Goal: Information Seeking & Learning: Learn about a topic

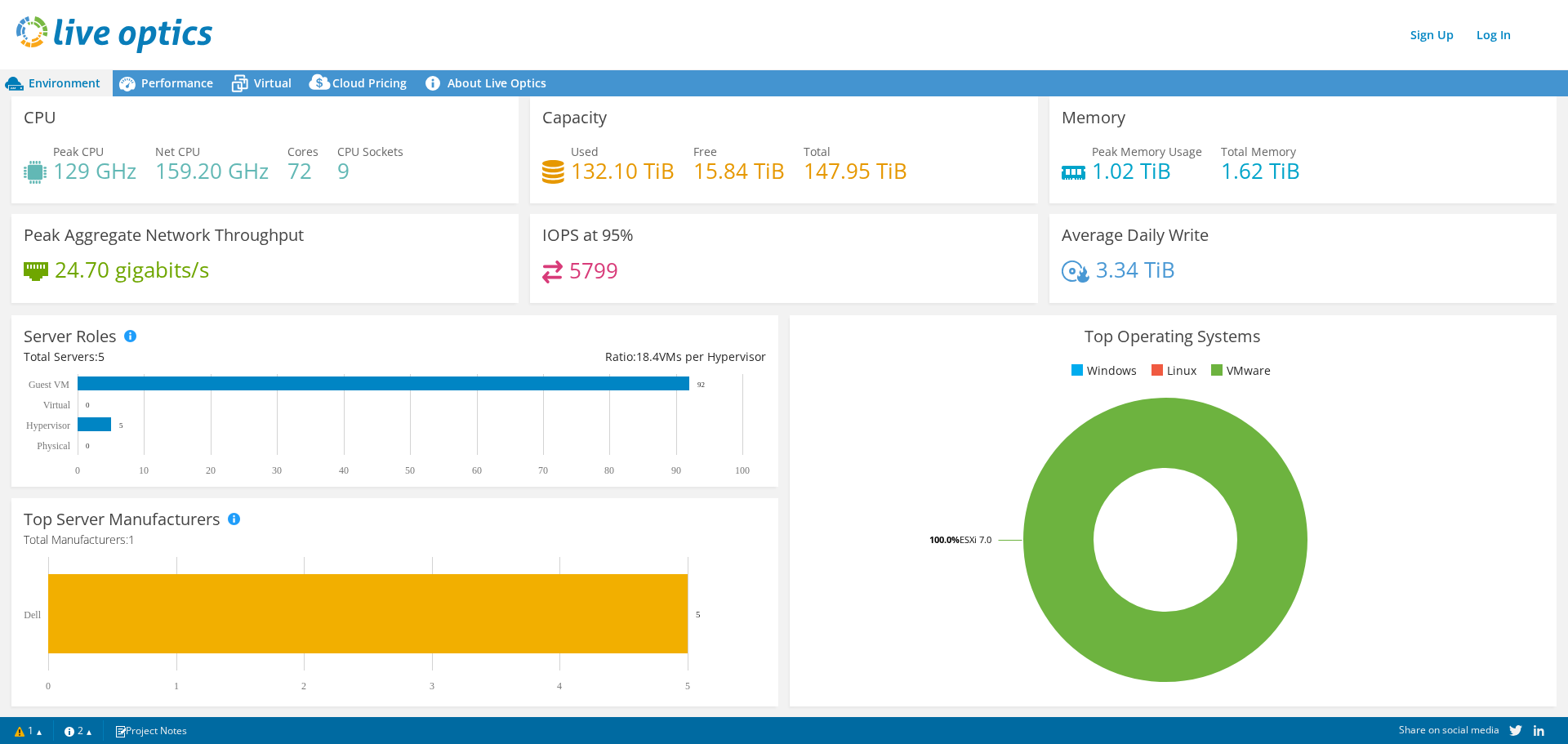
click at [125, 31] on img at bounding box center [115, 35] width 196 height 37
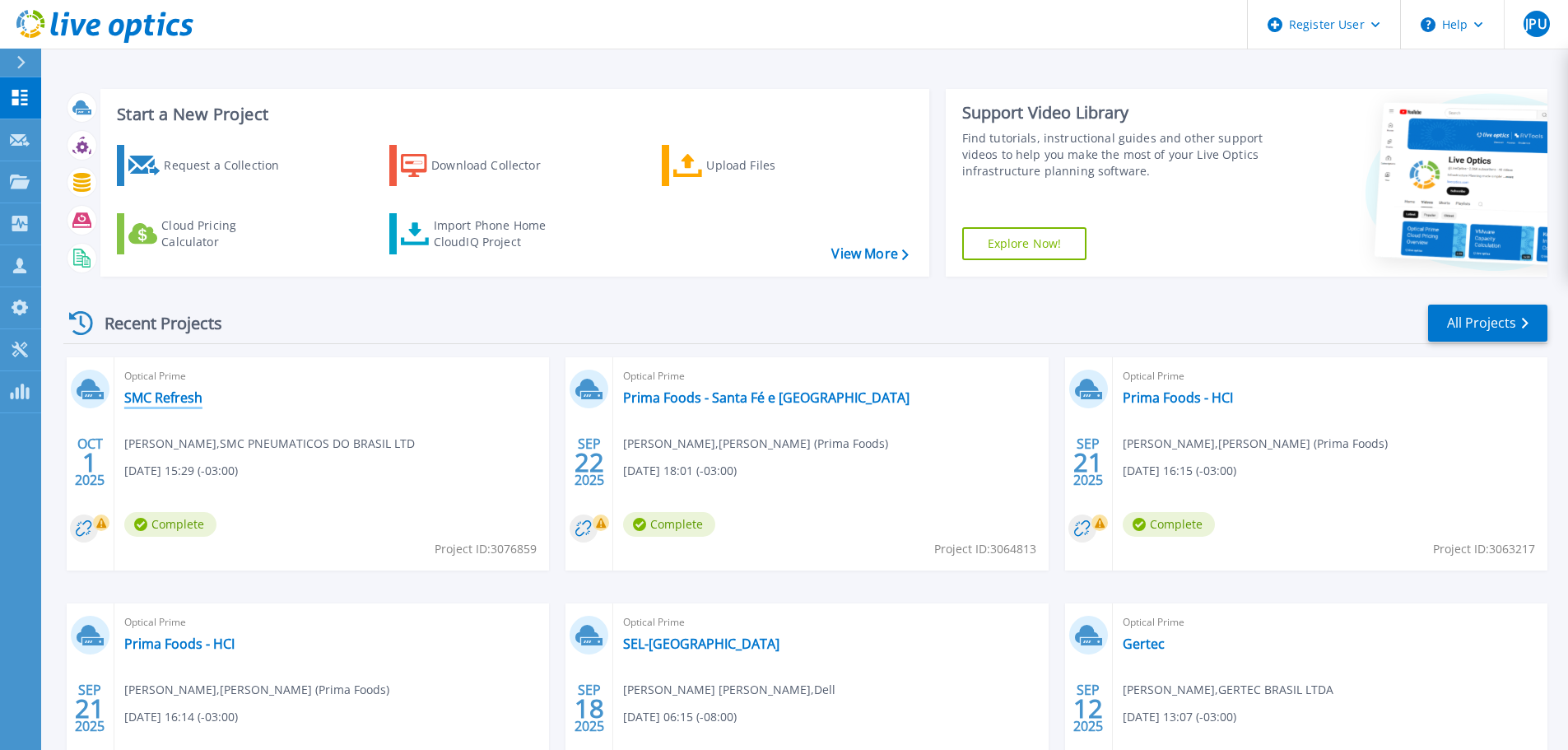
click at [191, 396] on link "SMC Refresh" at bounding box center [163, 397] width 78 height 17
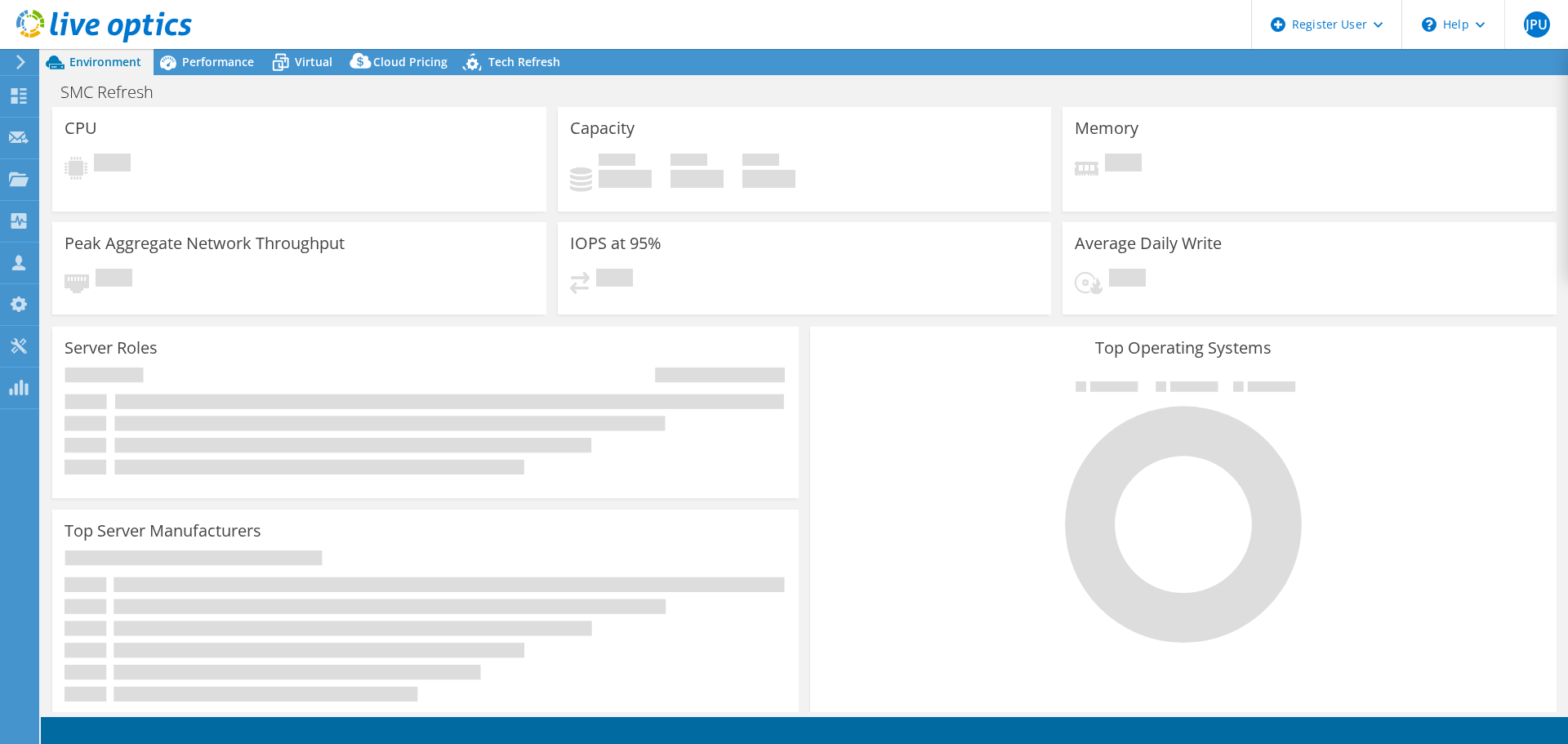
select select "USD"
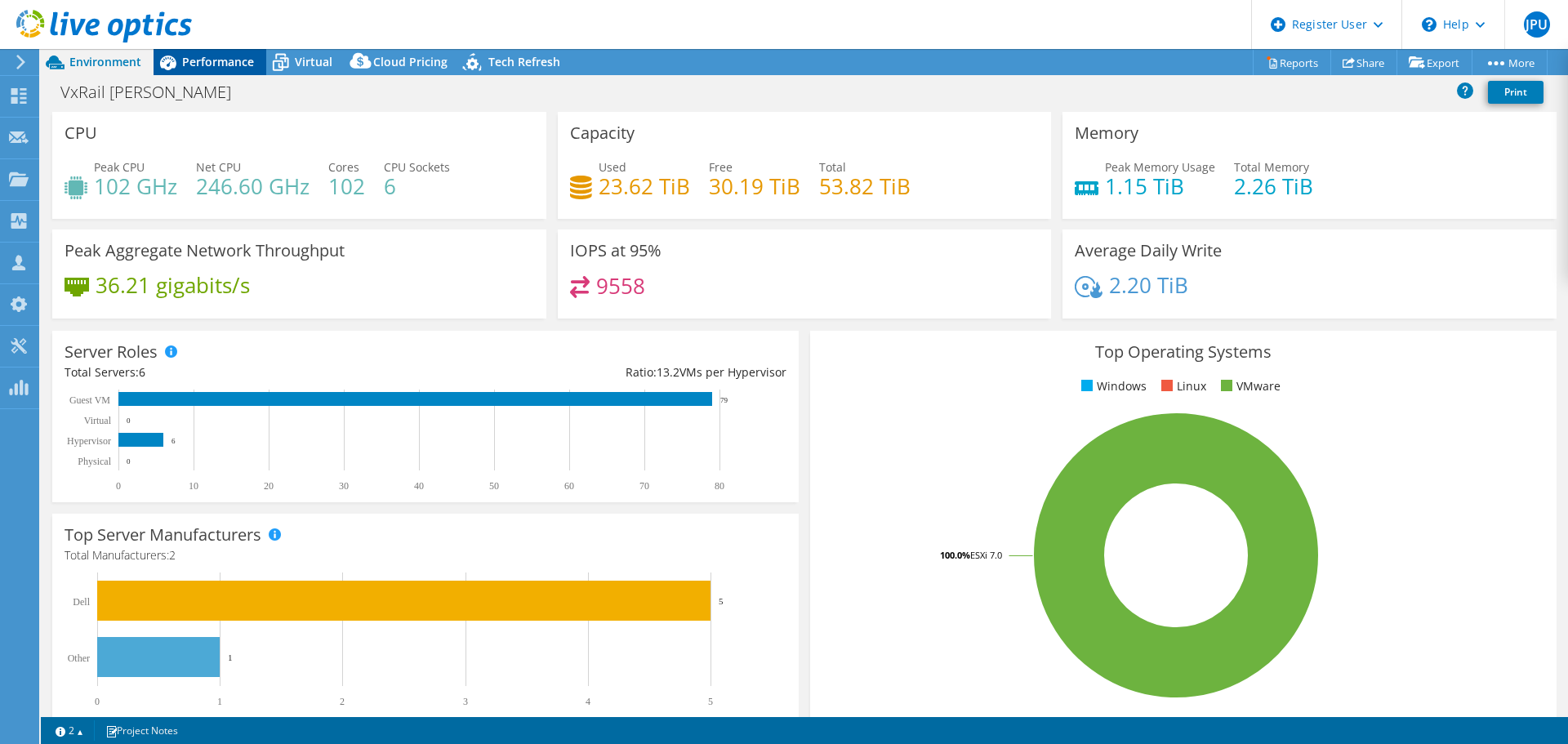
click at [238, 60] on span "Performance" at bounding box center [218, 62] width 72 height 16
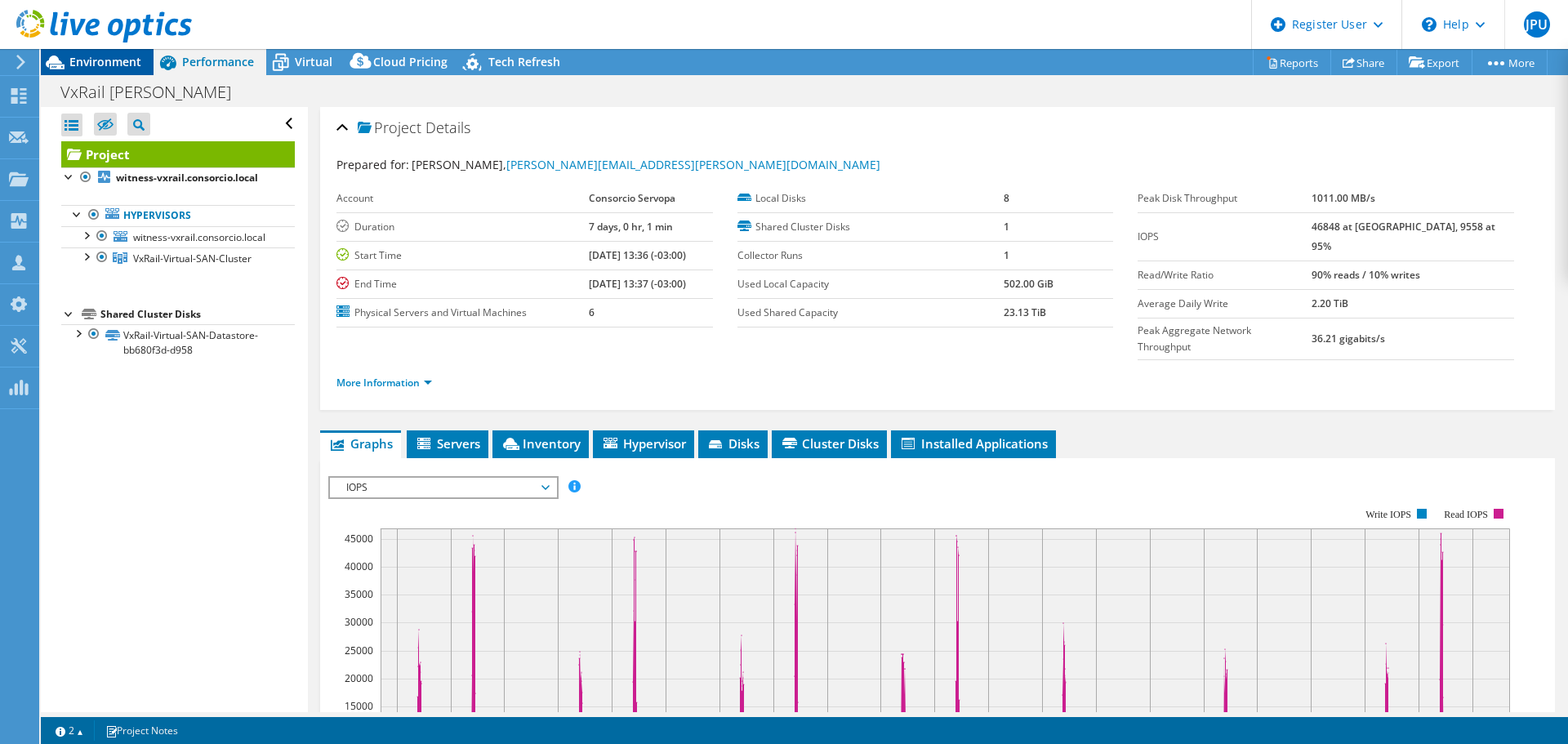
click at [112, 57] on span "Environment" at bounding box center [105, 62] width 72 height 16
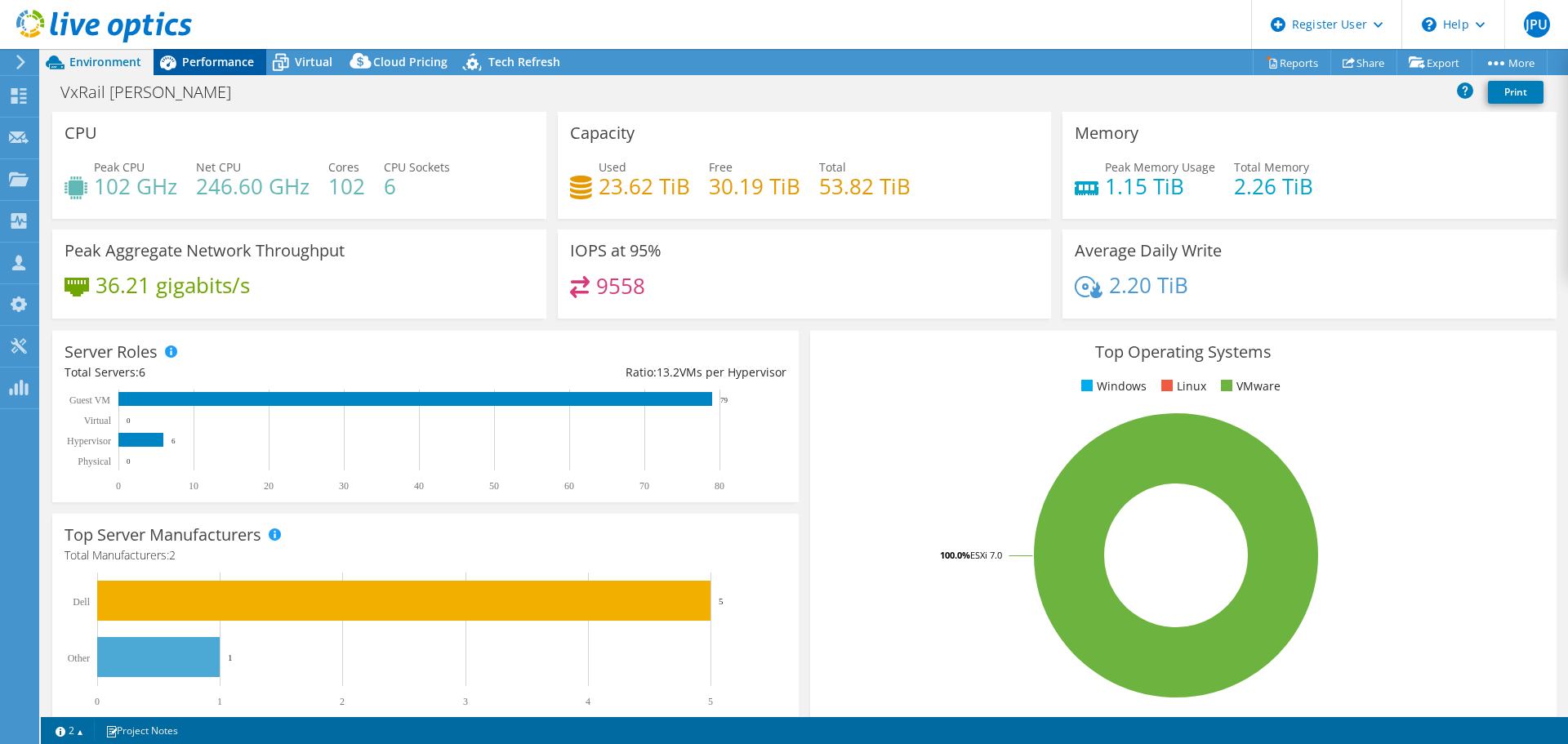
click at [233, 59] on span "Performance" at bounding box center [218, 62] width 72 height 16
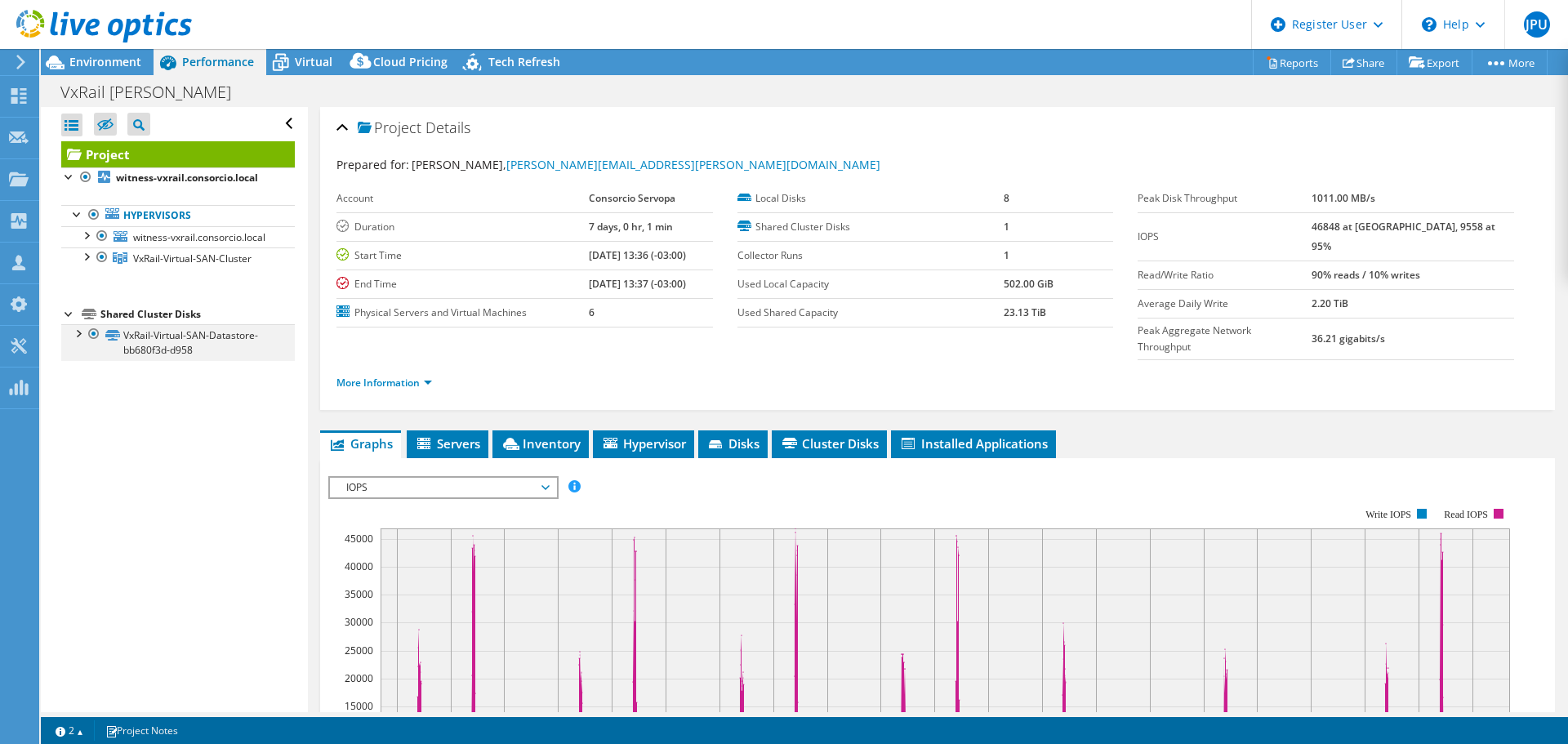
click at [73, 340] on div at bounding box center [77, 332] width 17 height 17
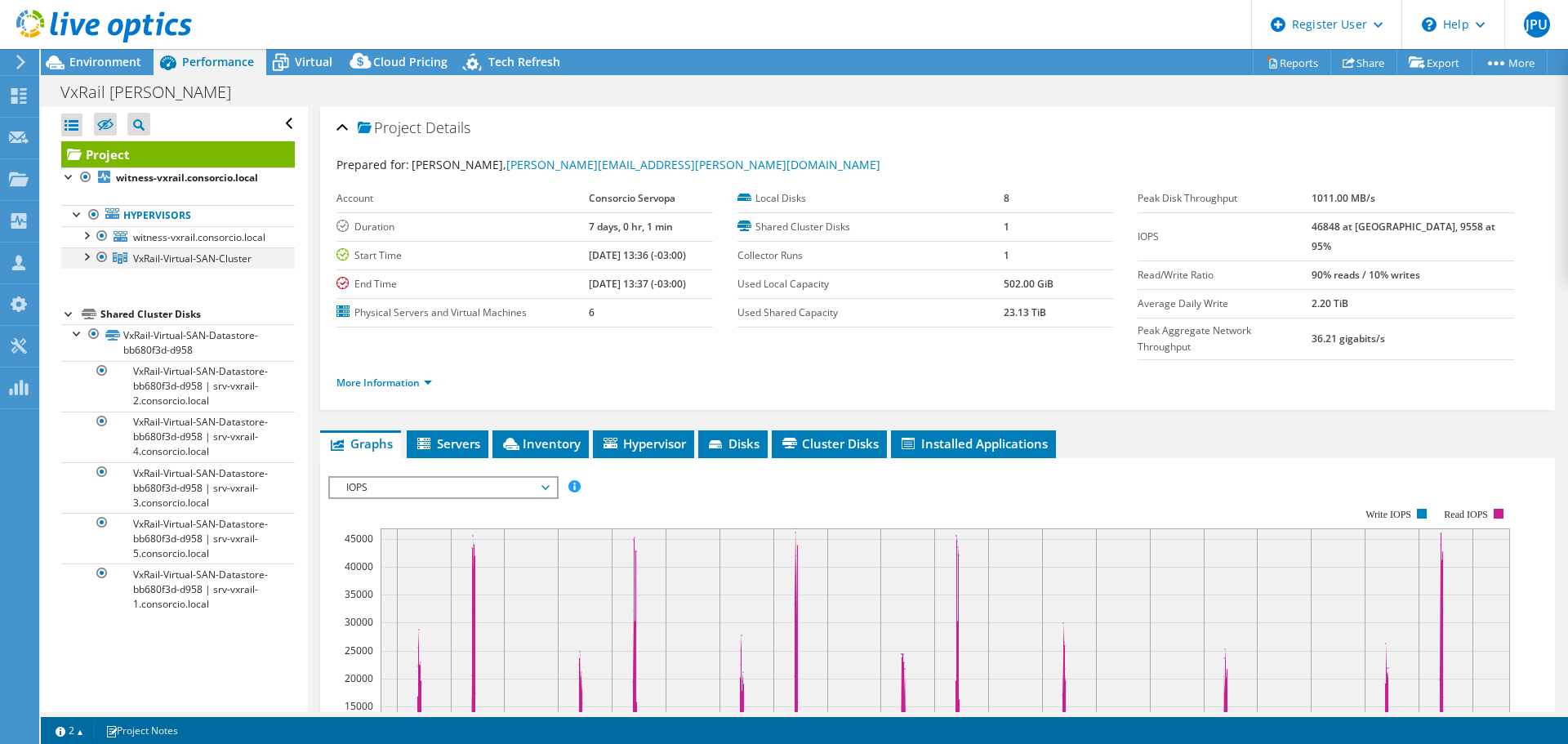
click at [81, 264] on div at bounding box center [86, 255] width 17 height 17
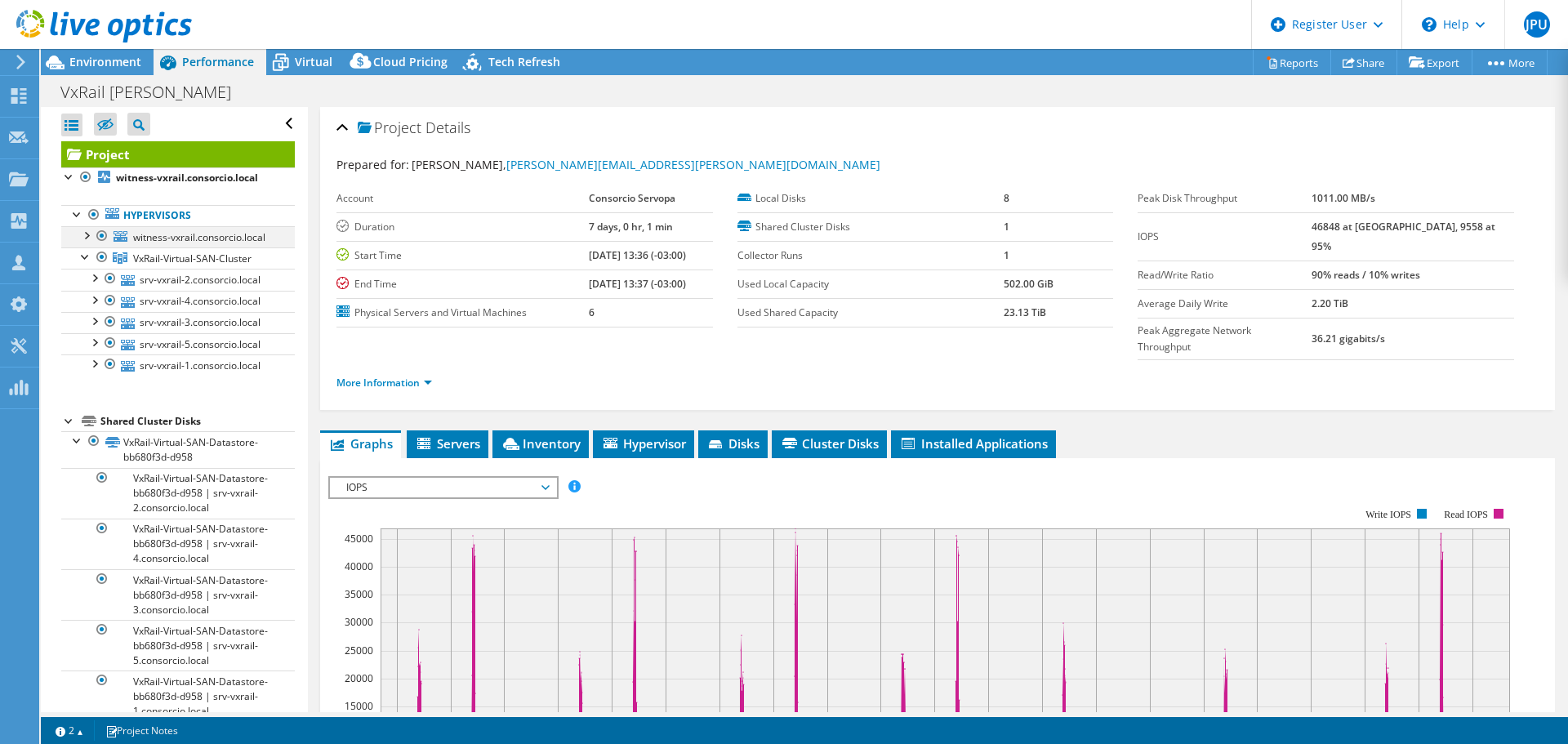
click at [98, 236] on div at bounding box center [101, 236] width 17 height 19
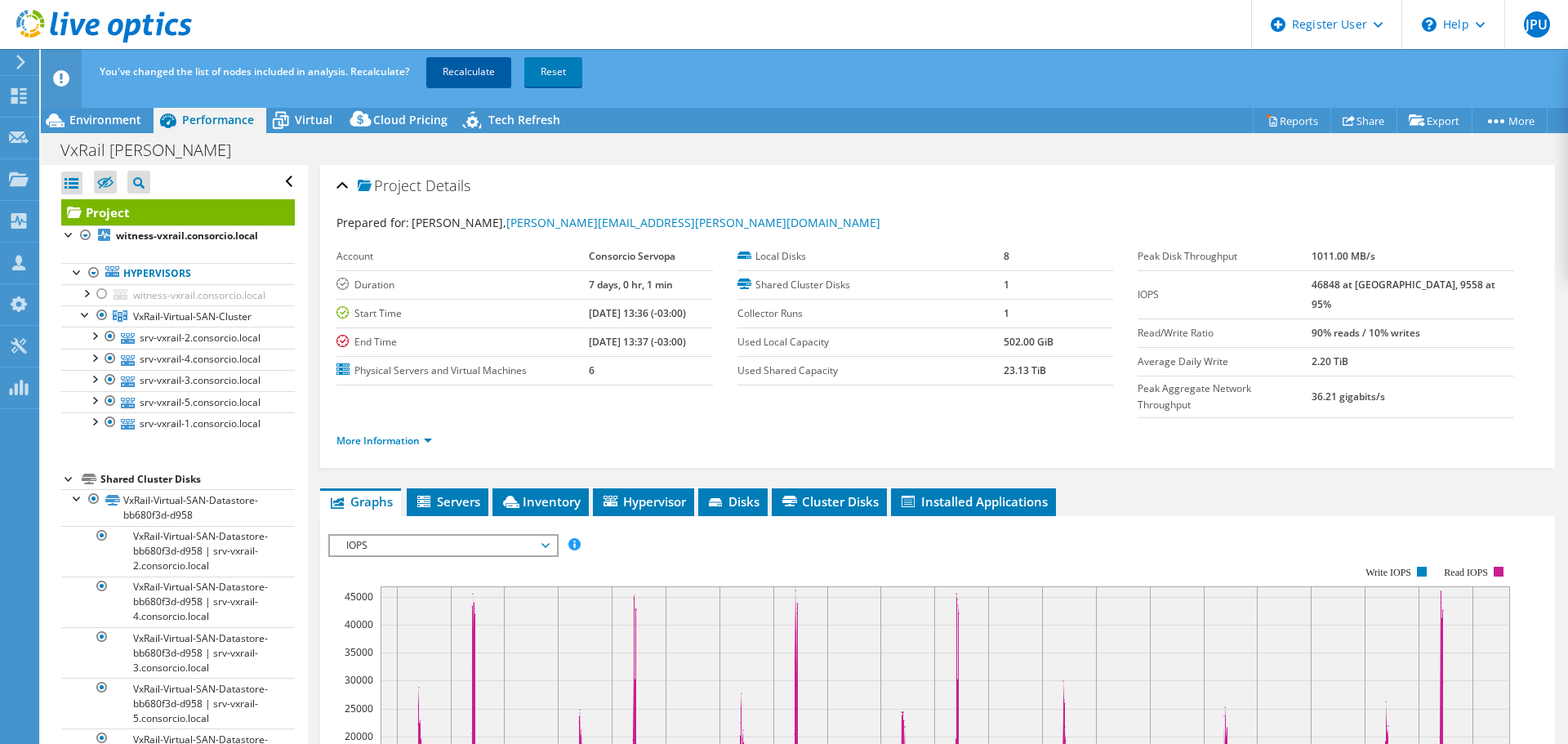
click at [488, 73] on link "Recalculate" at bounding box center [468, 72] width 85 height 30
click at [129, 117] on span "Environment" at bounding box center [105, 120] width 72 height 16
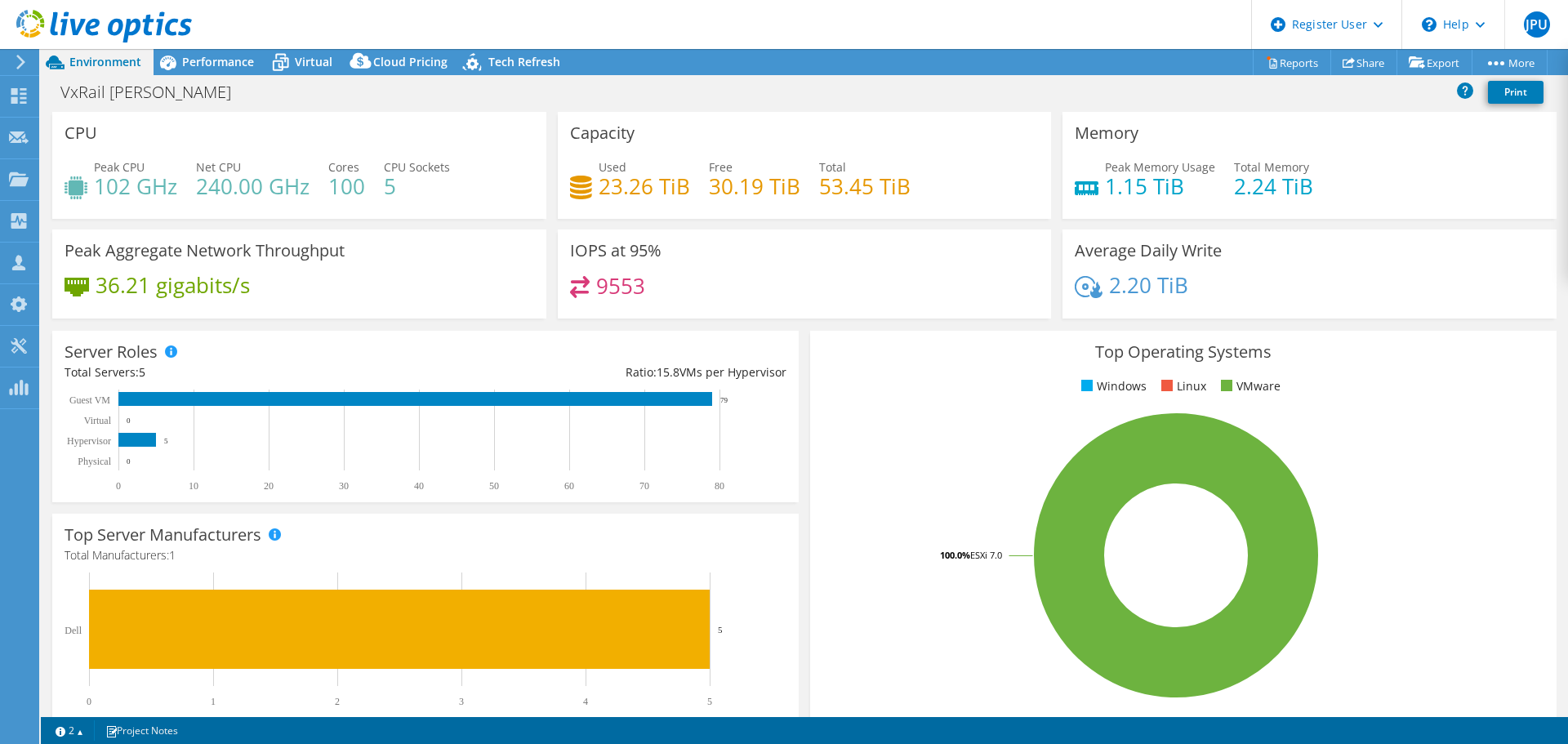
click at [120, 189] on h4 "102 GHz" at bounding box center [135, 186] width 83 height 18
click at [140, 192] on h4 "102 GHz" at bounding box center [135, 186] width 83 height 18
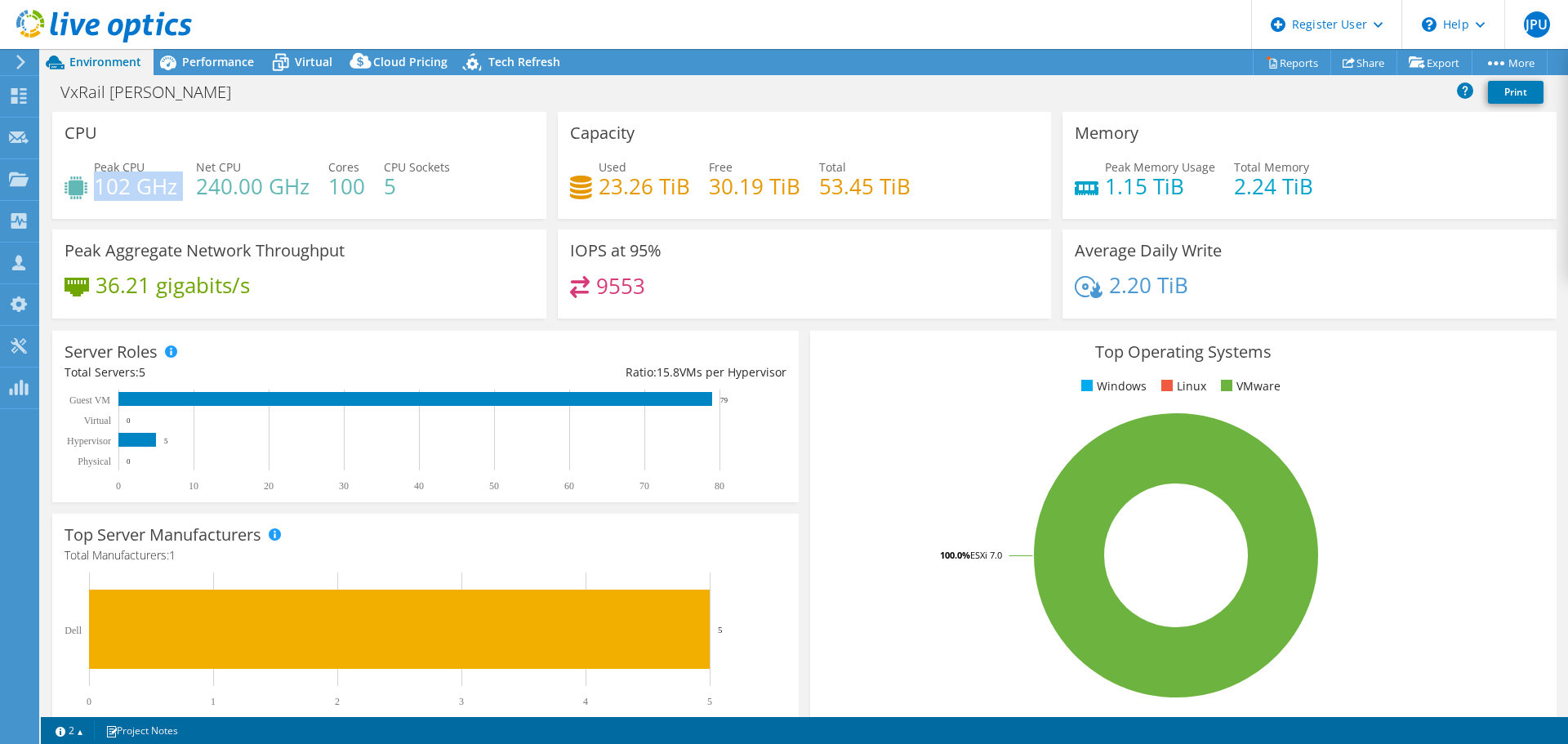
click at [140, 192] on h4 "102 GHz" at bounding box center [135, 186] width 83 height 18
click at [1125, 179] on h4 "1.15 TiB" at bounding box center [1160, 186] width 110 height 18
click at [219, 59] on span "Performance" at bounding box center [218, 62] width 72 height 16
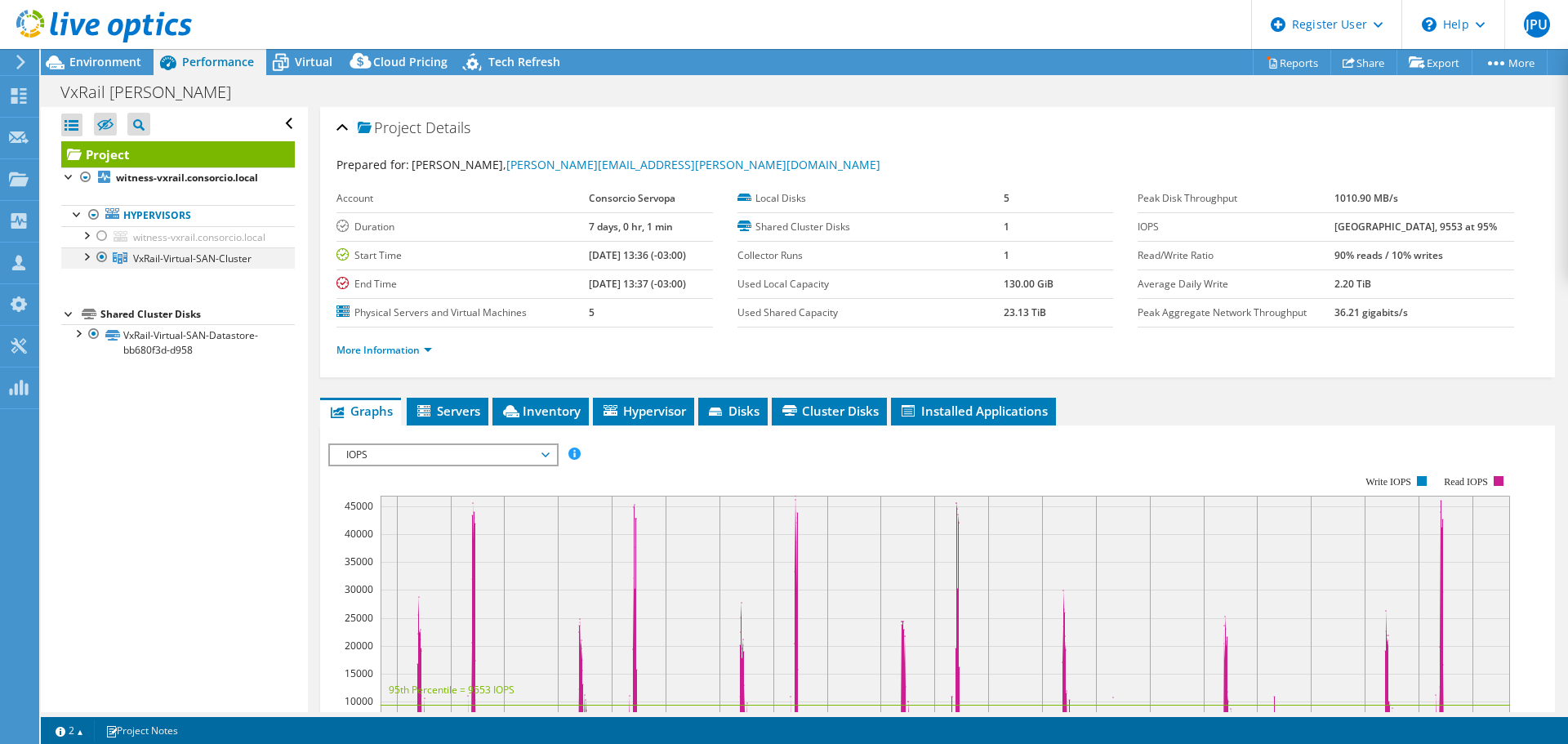
click at [82, 264] on div at bounding box center [86, 255] width 17 height 17
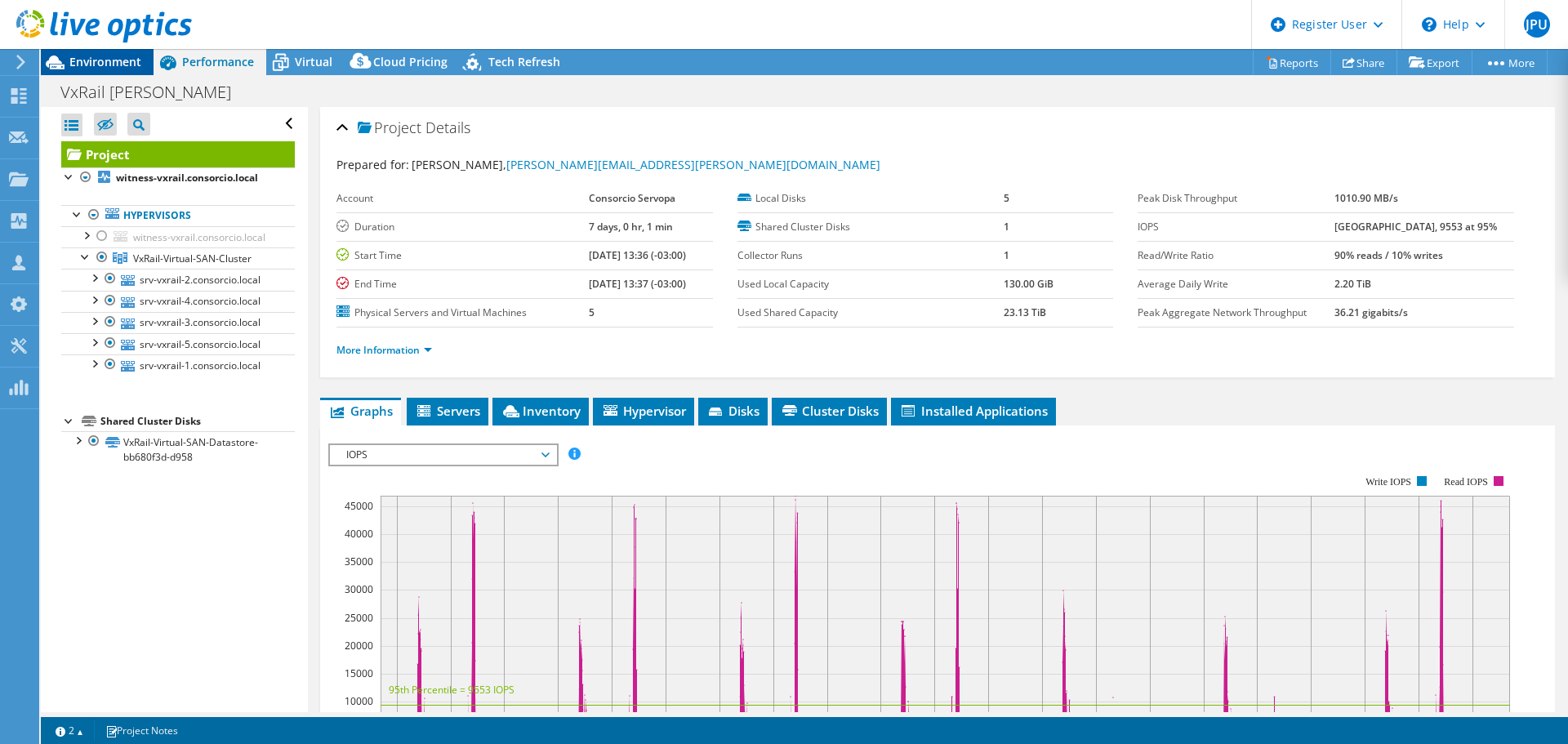
click at [115, 58] on span "Environment" at bounding box center [105, 62] width 72 height 16
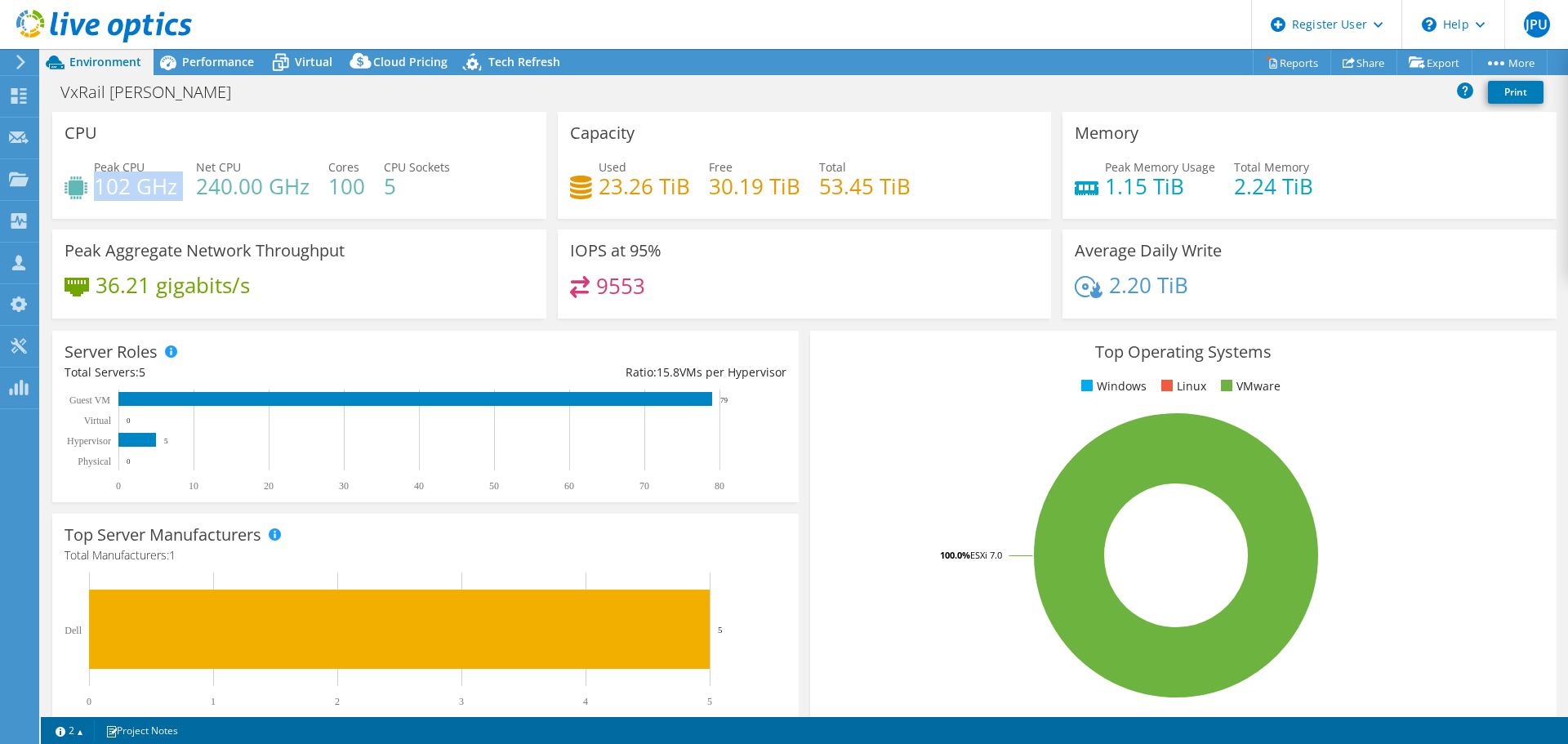
drag, startPoint x: 97, startPoint y: 185, endPoint x: 178, endPoint y: 184, distance: 81.0
click at [178, 184] on div "Peak CPU 102 GHz Net CPU 240.00 GHz Cores 100 CPU Sockets 5" at bounding box center [299, 184] width 470 height 53
click at [237, 55] on span "Performance" at bounding box center [218, 62] width 72 height 16
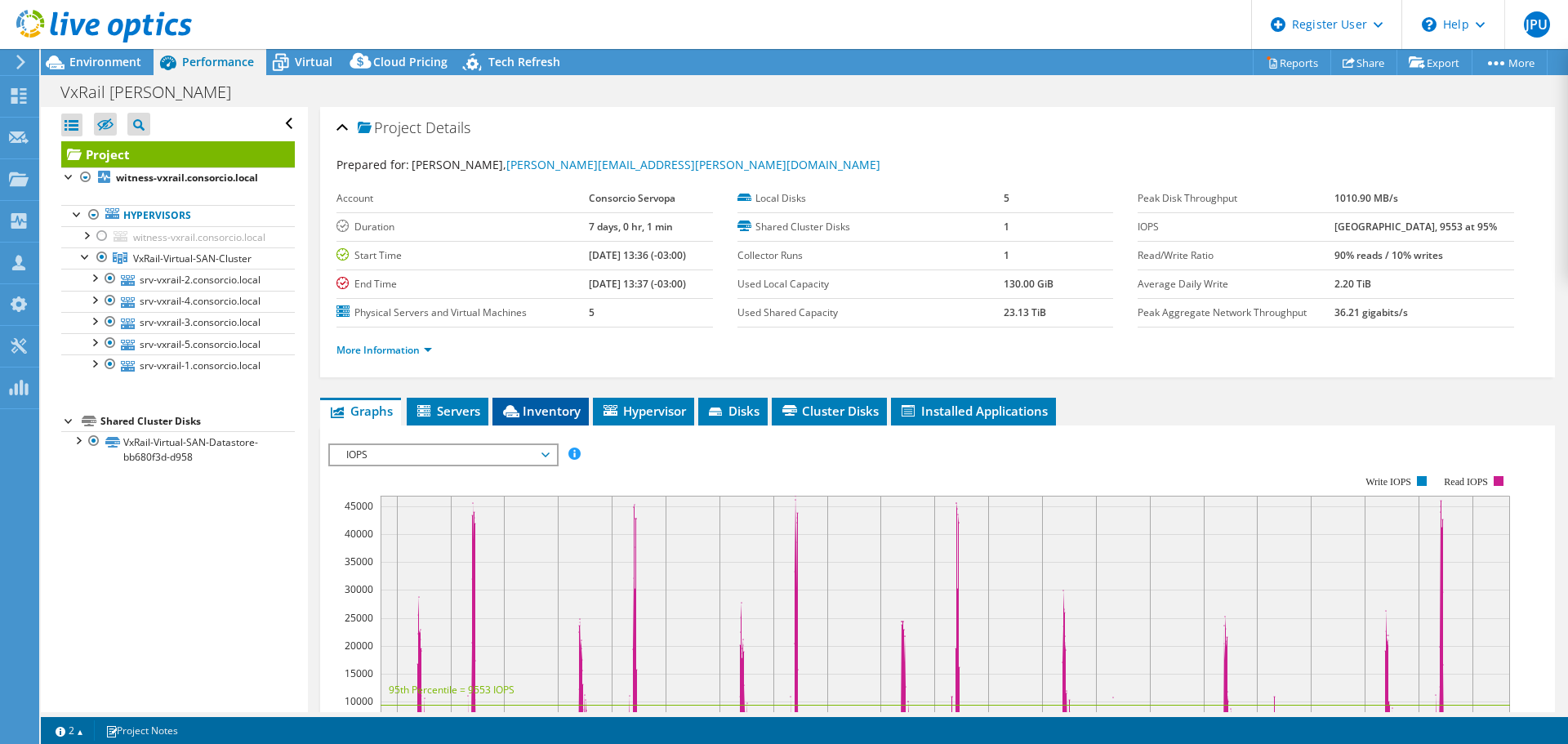
click at [561, 413] on span "Inventory" at bounding box center [540, 410] width 80 height 17
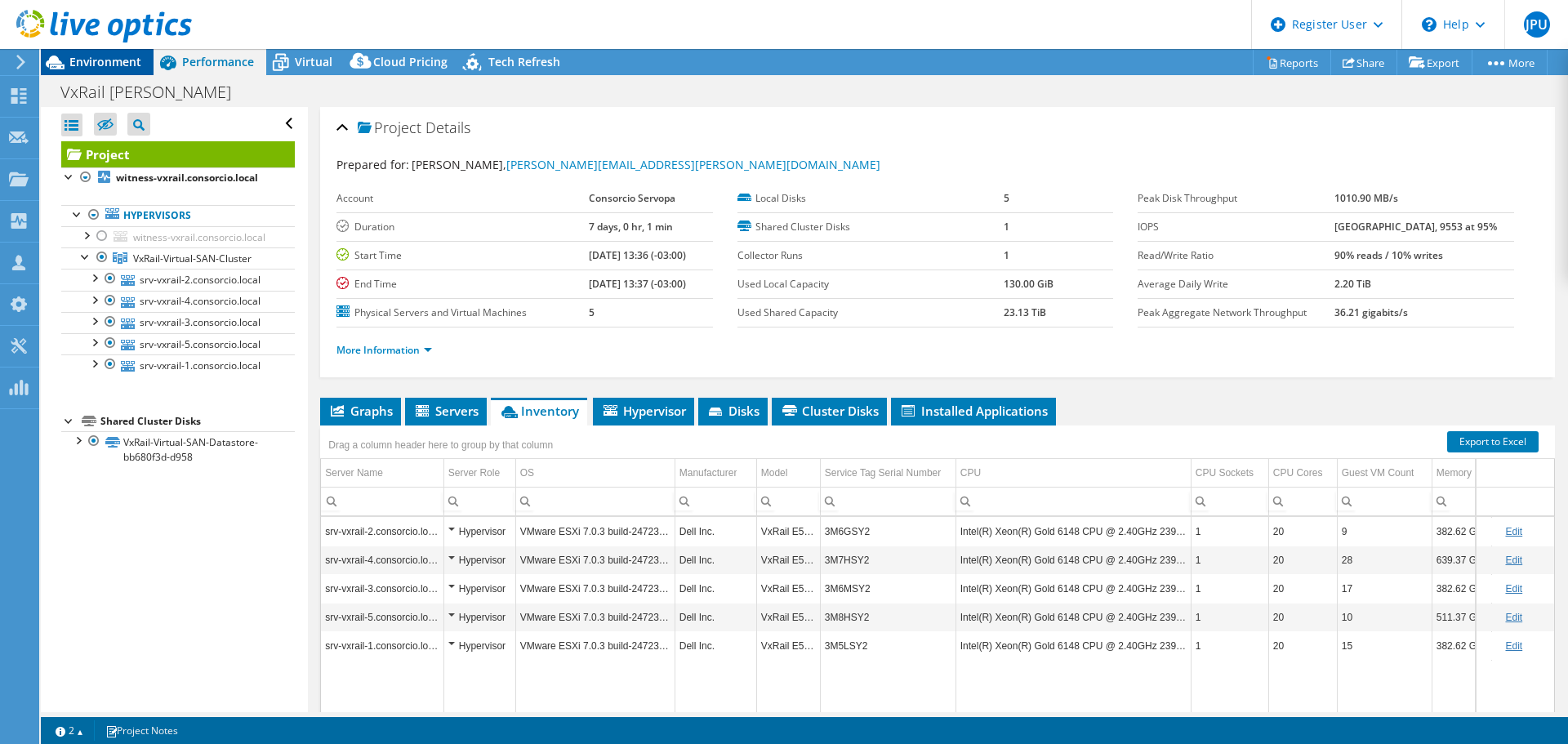
click at [125, 60] on span "Environment" at bounding box center [105, 62] width 72 height 16
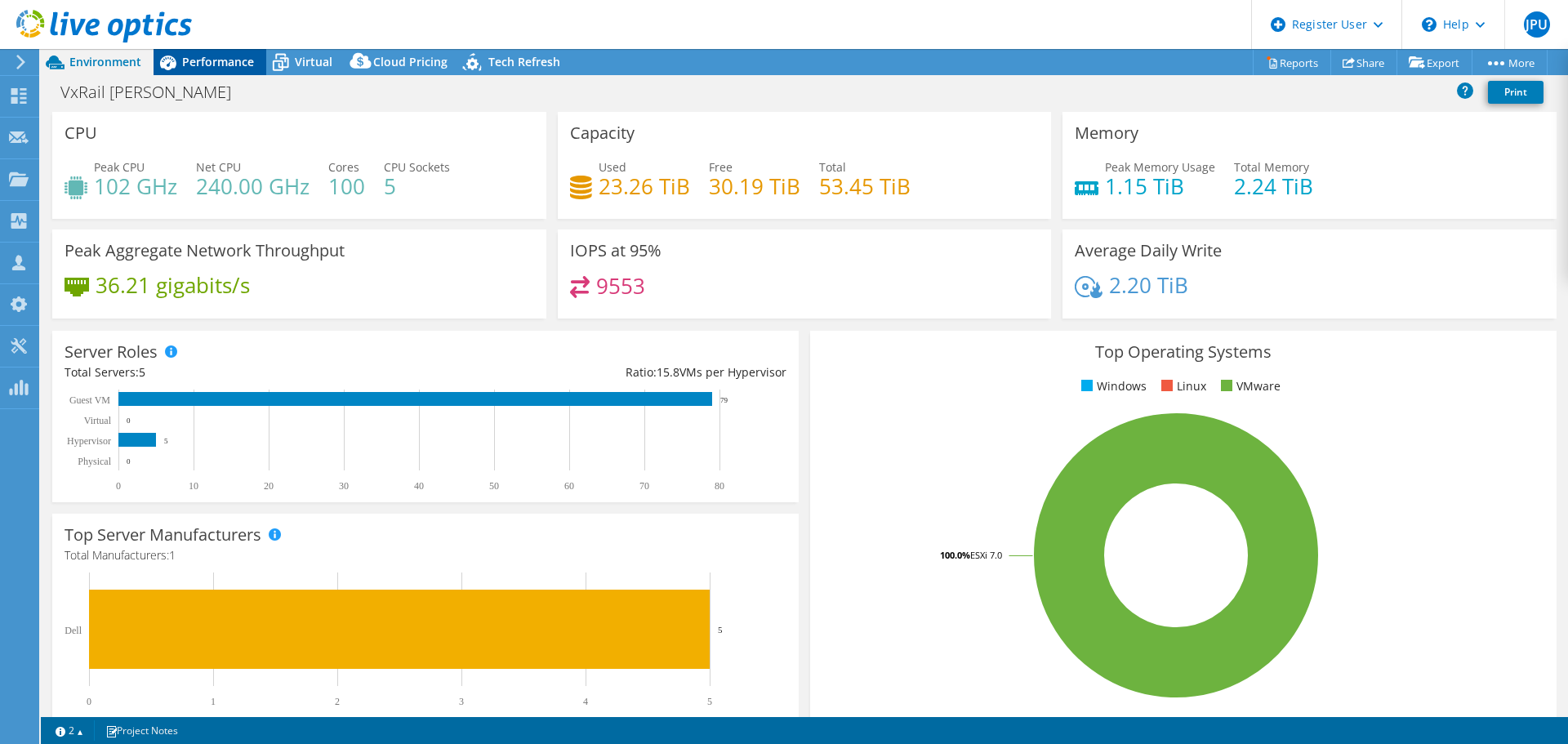
click at [210, 68] on span "Performance" at bounding box center [218, 62] width 72 height 16
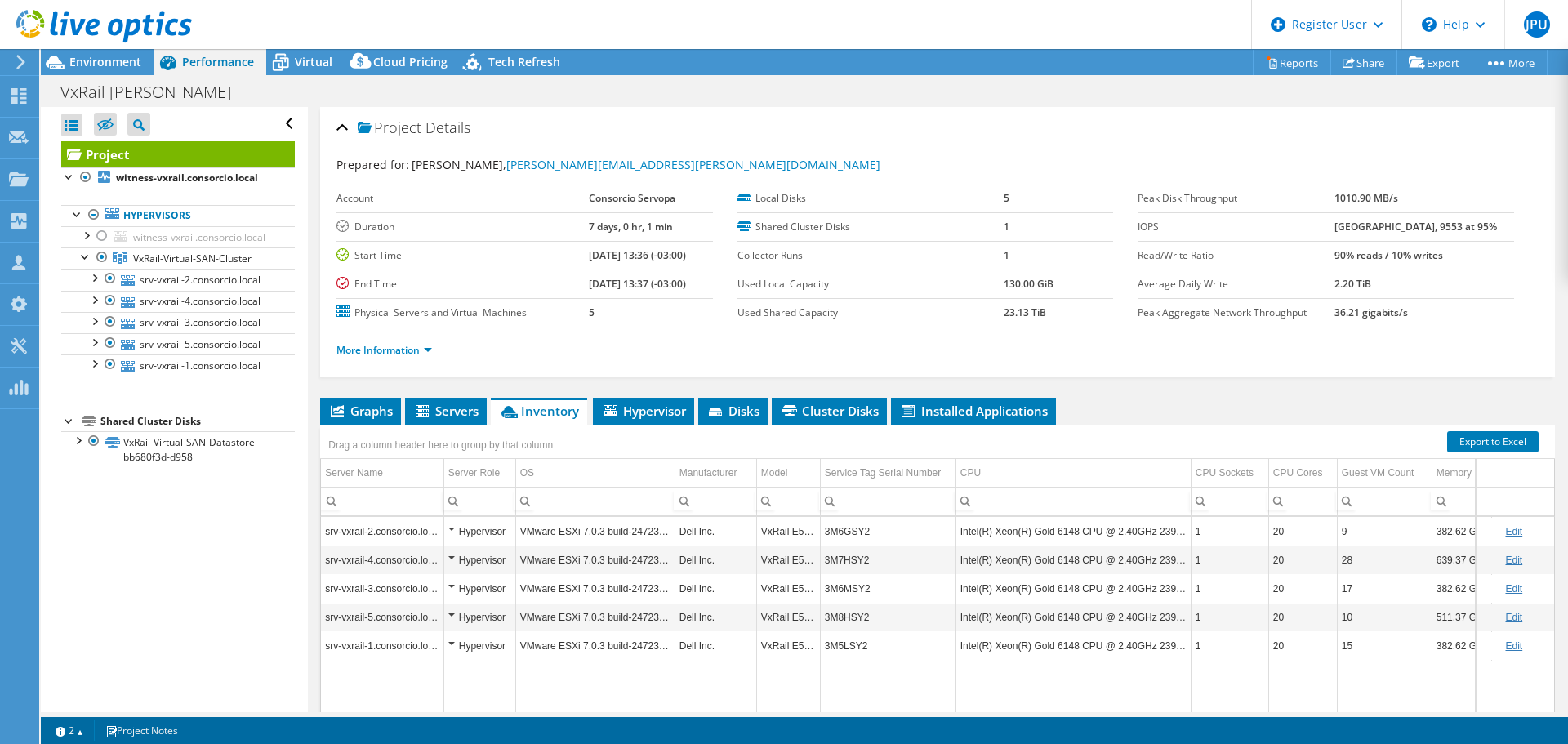
click at [1353, 226] on b "46842 at Peak, 9553 at 95%" at bounding box center [1416, 226] width 163 height 14
click at [352, 410] on span "Graphs" at bounding box center [360, 410] width 65 height 17
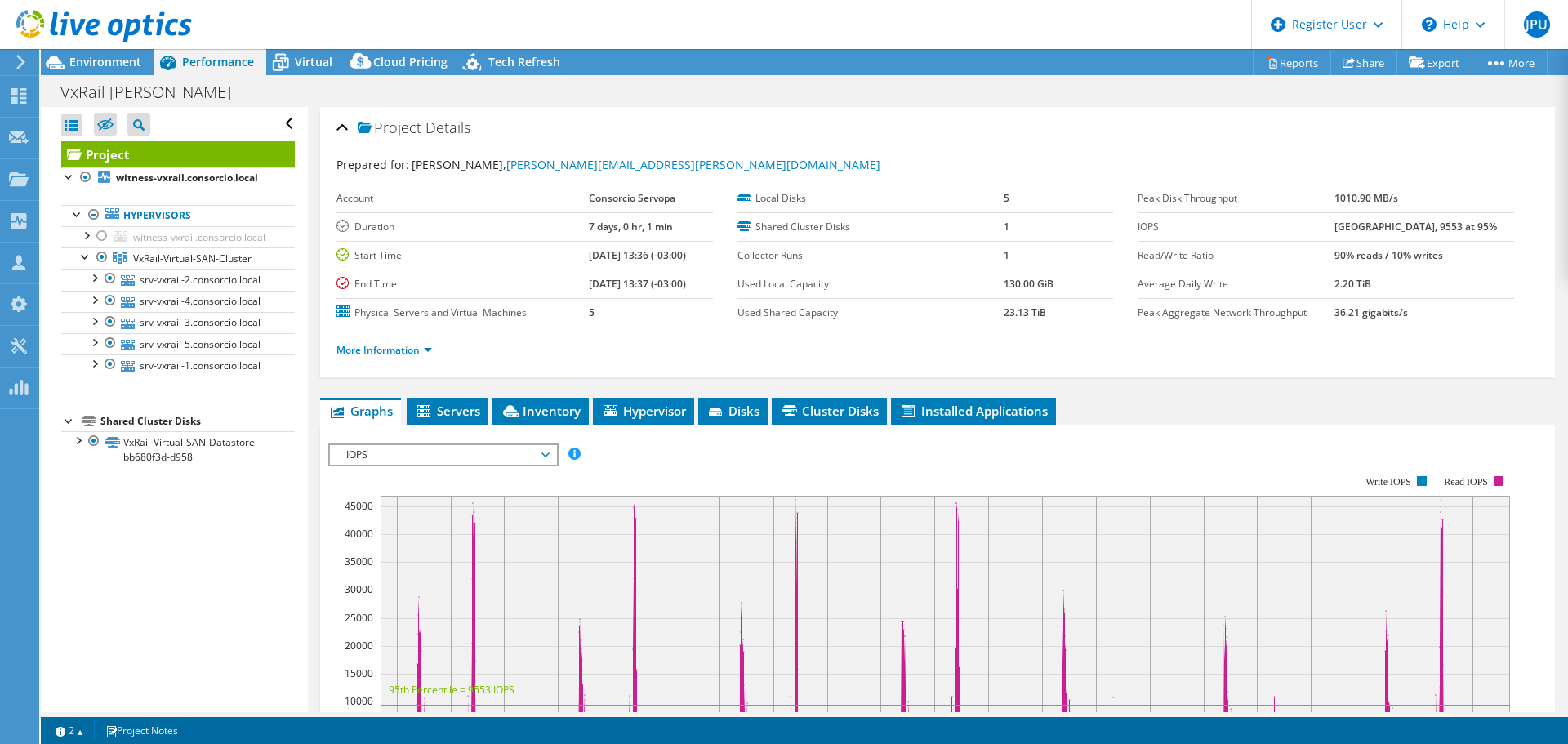
click at [1359, 219] on b "46842 at Peak, 9553 at 95%" at bounding box center [1416, 226] width 163 height 14
click at [304, 62] on span "Virtual" at bounding box center [313, 62] width 38 height 16
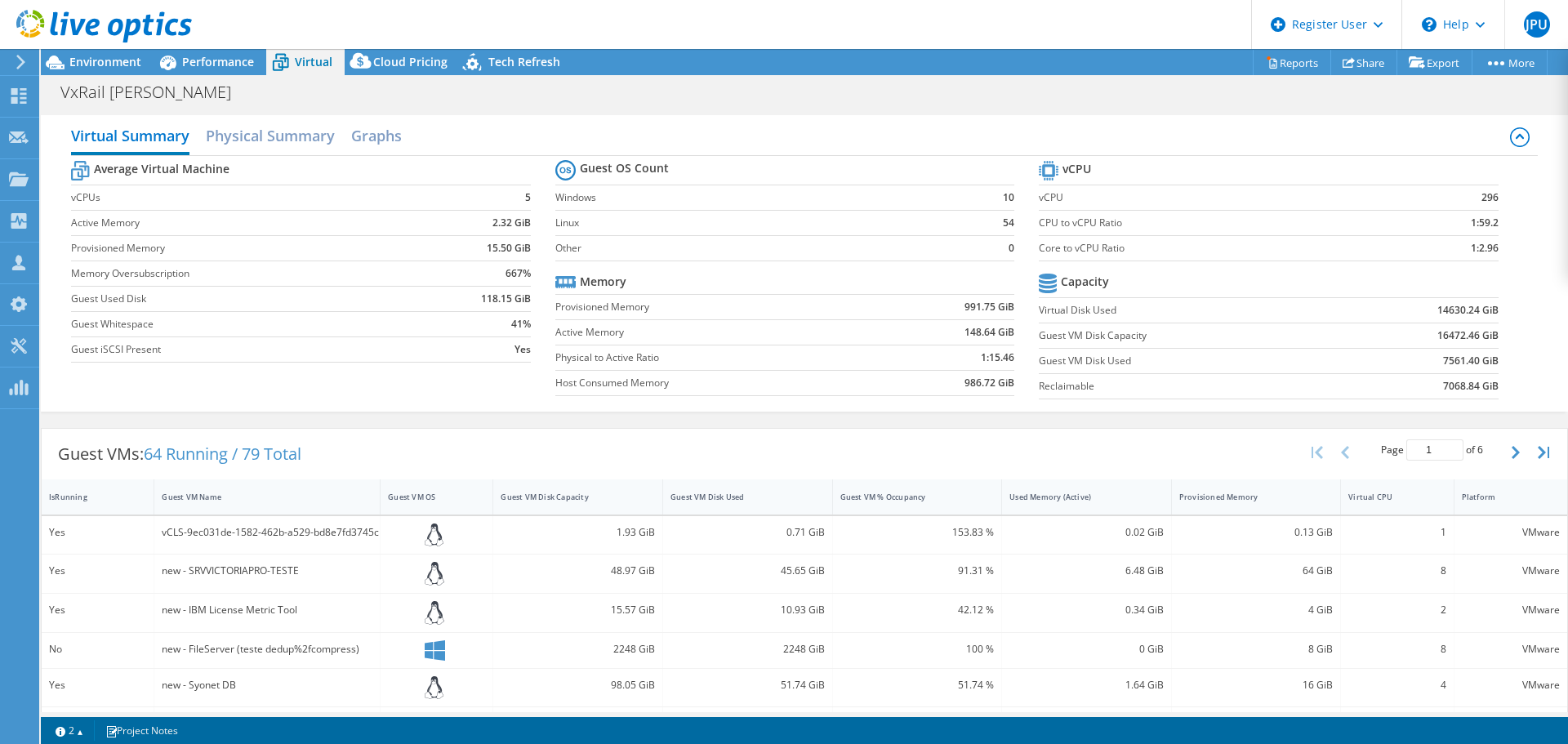
click at [1445, 312] on b "14630.24 GiB" at bounding box center [1468, 310] width 61 height 17
click at [114, 65] on span "Environment" at bounding box center [105, 62] width 72 height 16
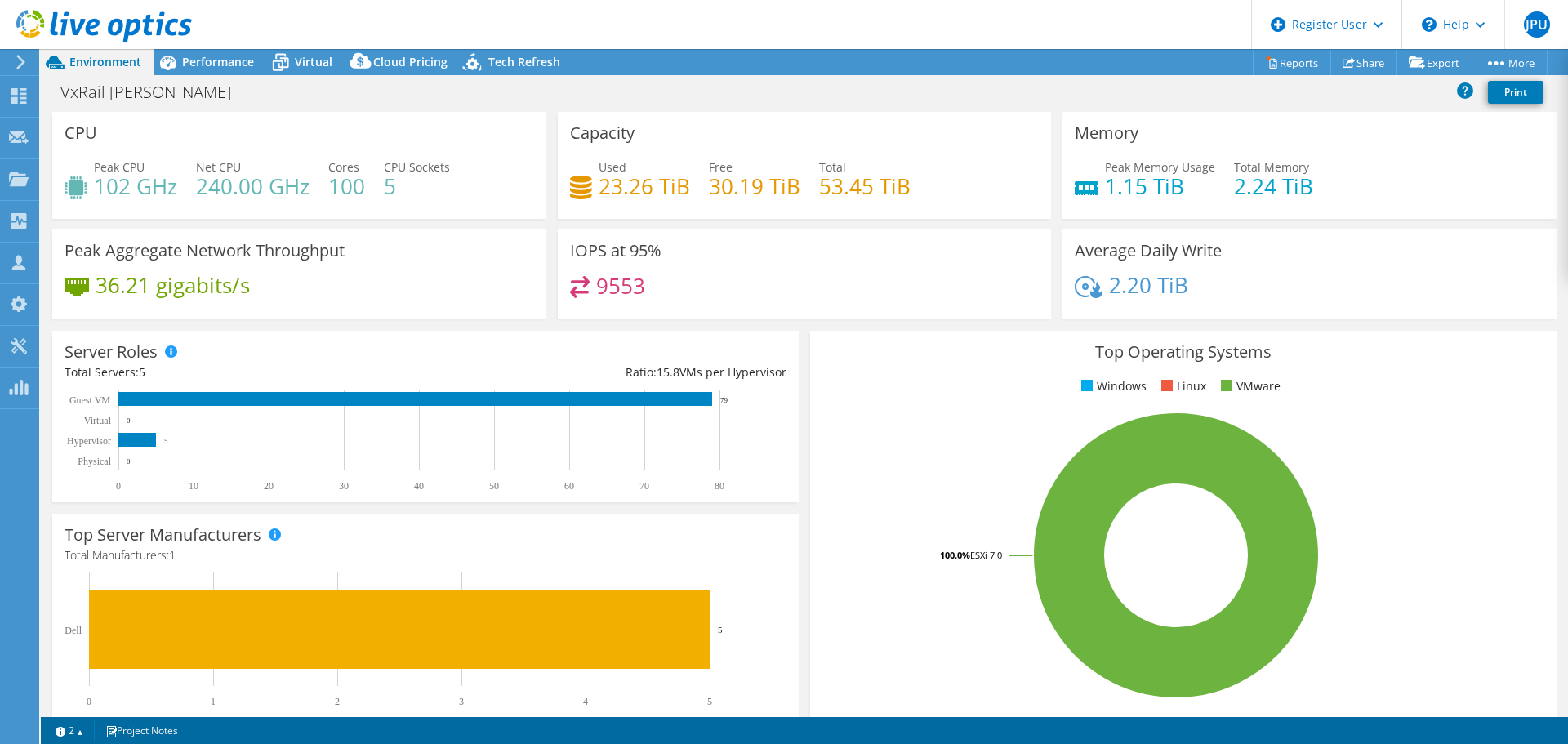
click at [639, 194] on h4 "23.26 TiB" at bounding box center [645, 186] width 92 height 18
click at [618, 184] on h4 "23.26 TiB" at bounding box center [645, 186] width 92 height 18
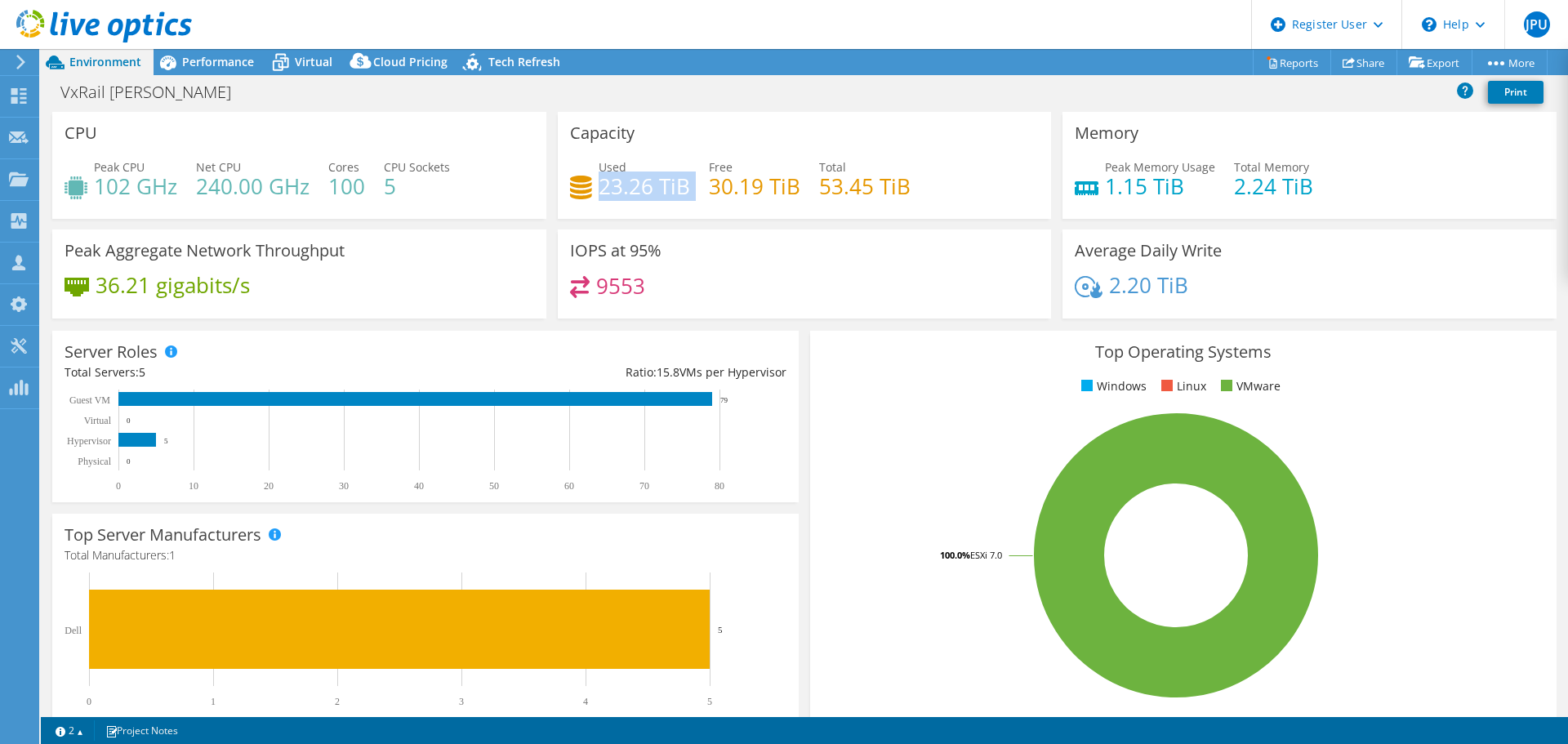
click at [618, 184] on h4 "23.26 TiB" at bounding box center [645, 186] width 92 height 18
click at [316, 59] on span "Virtual" at bounding box center [313, 62] width 38 height 16
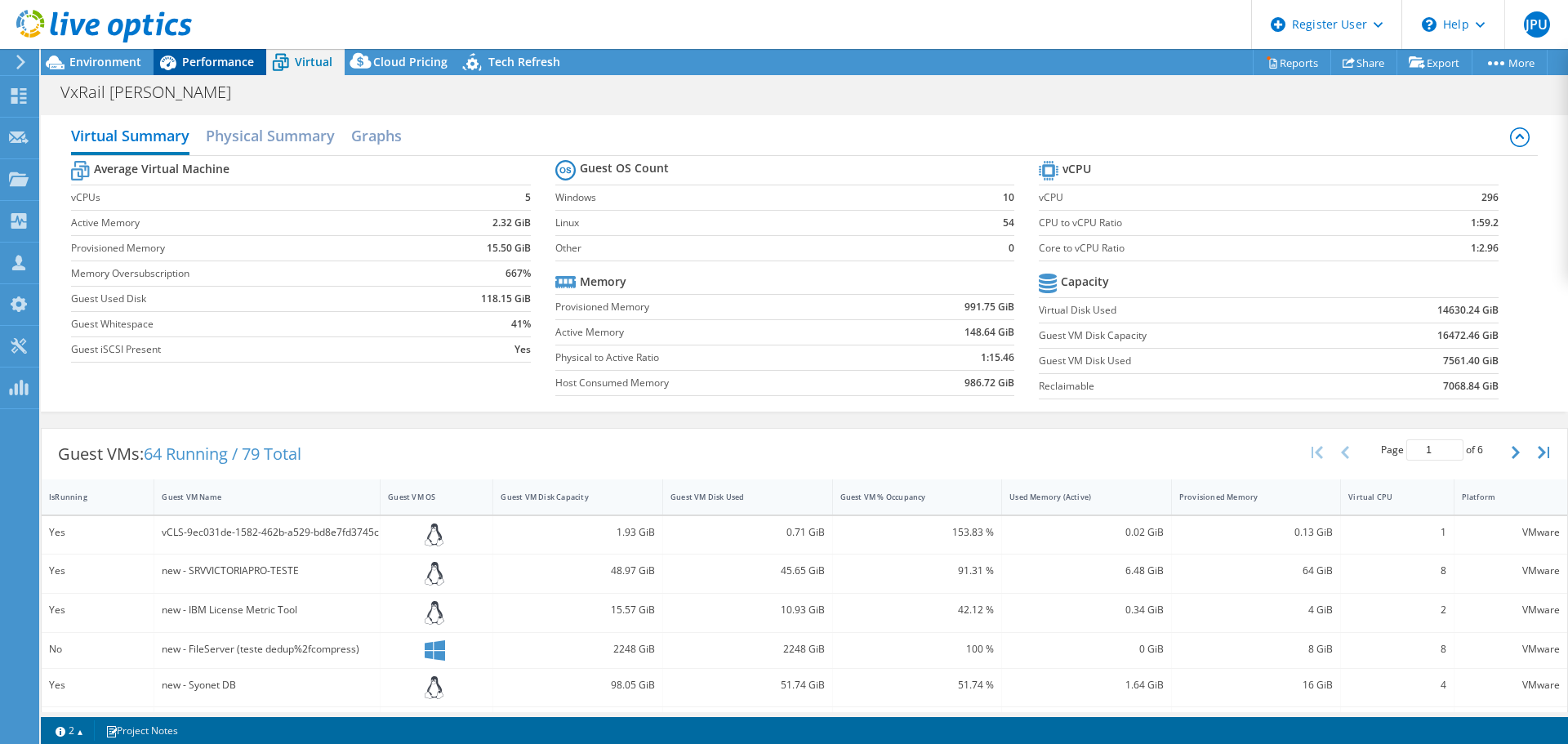
click at [212, 64] on span "Performance" at bounding box center [218, 62] width 72 height 16
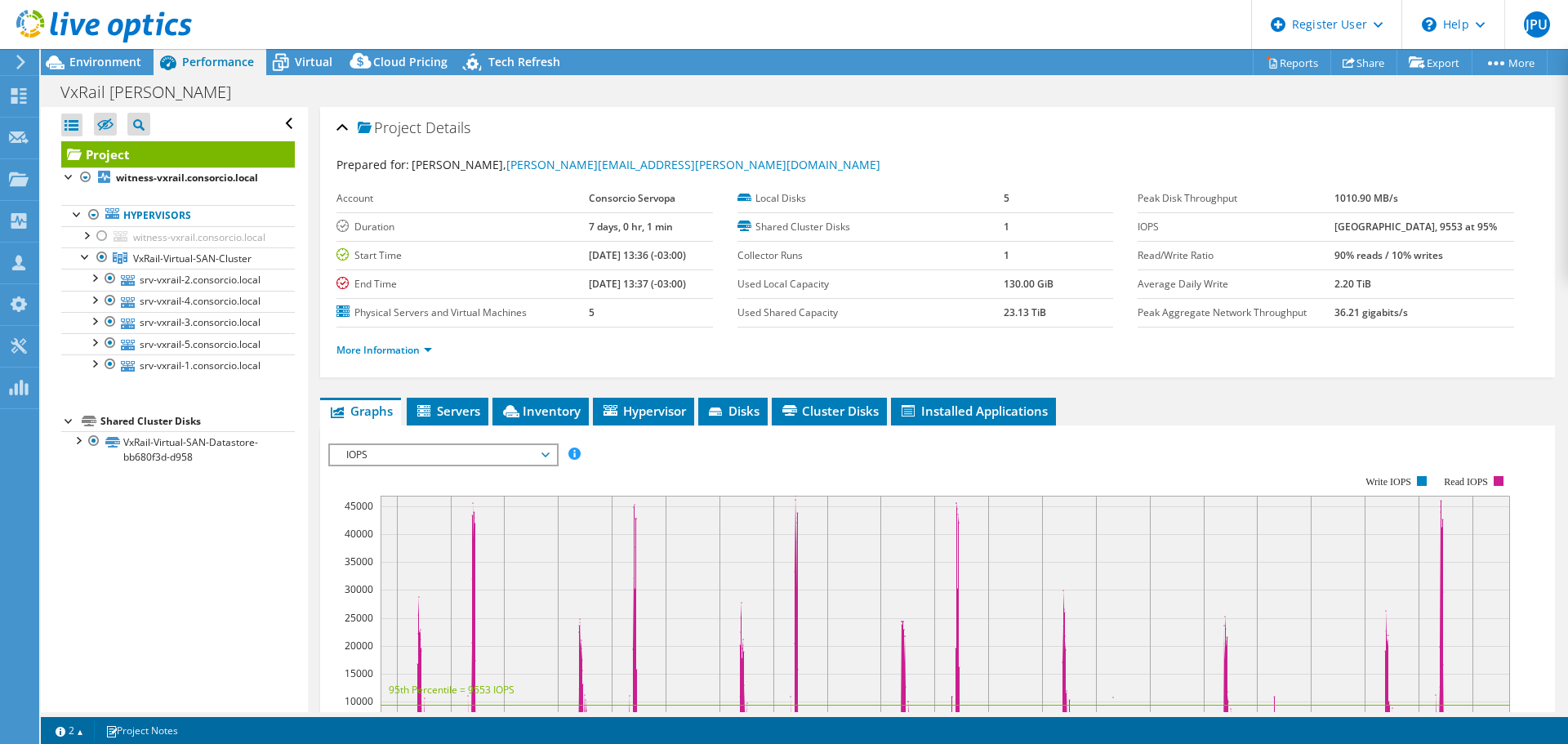
click at [115, 54] on div at bounding box center [95, 27] width 192 height 55
click at [130, 60] on span "Environment" at bounding box center [105, 62] width 72 height 16
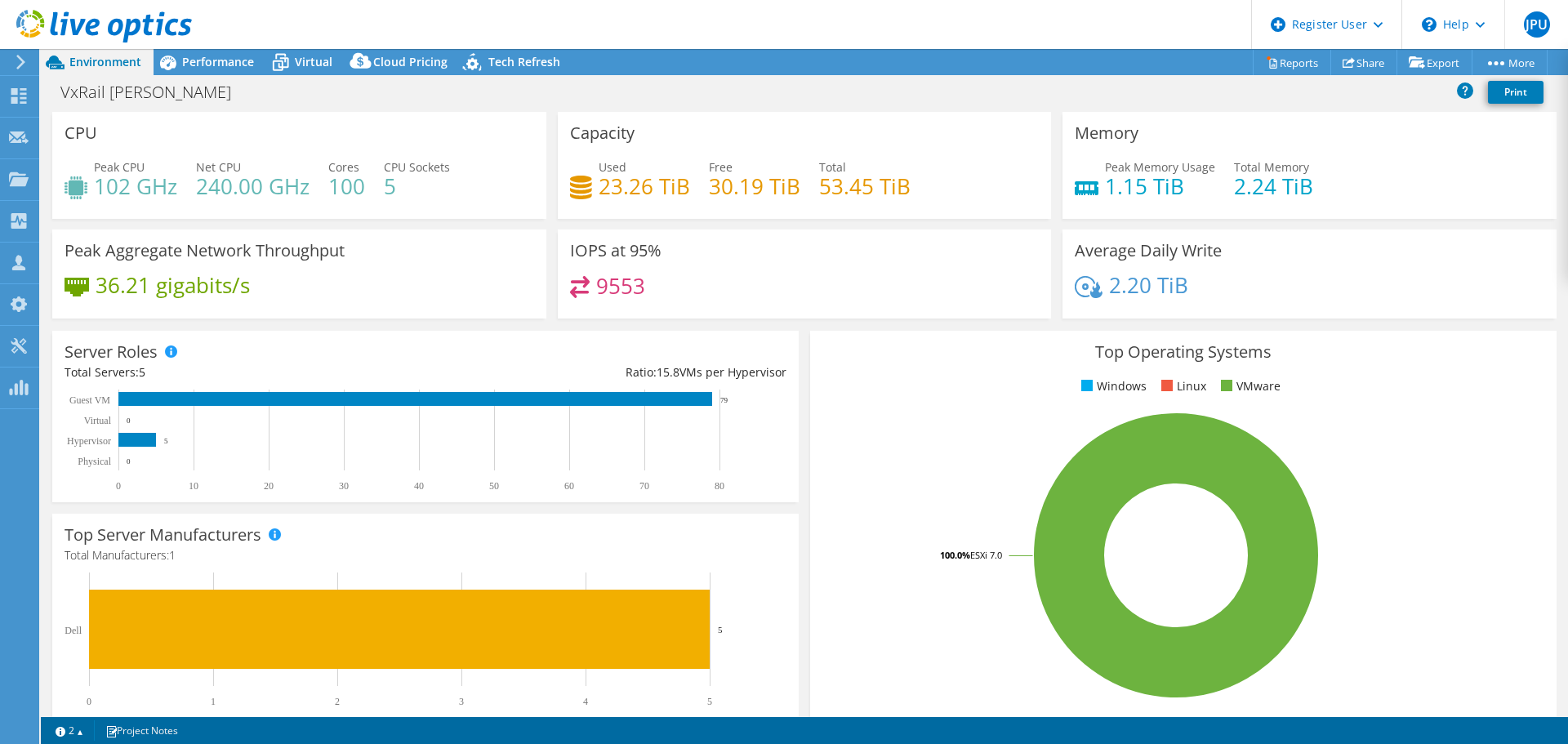
click at [630, 177] on h4 "23.26 TiB" at bounding box center [645, 186] width 92 height 18
click at [632, 184] on h4 "23.26 TiB" at bounding box center [645, 186] width 92 height 18
click at [288, 58] on icon at bounding box center [281, 63] width 17 height 13
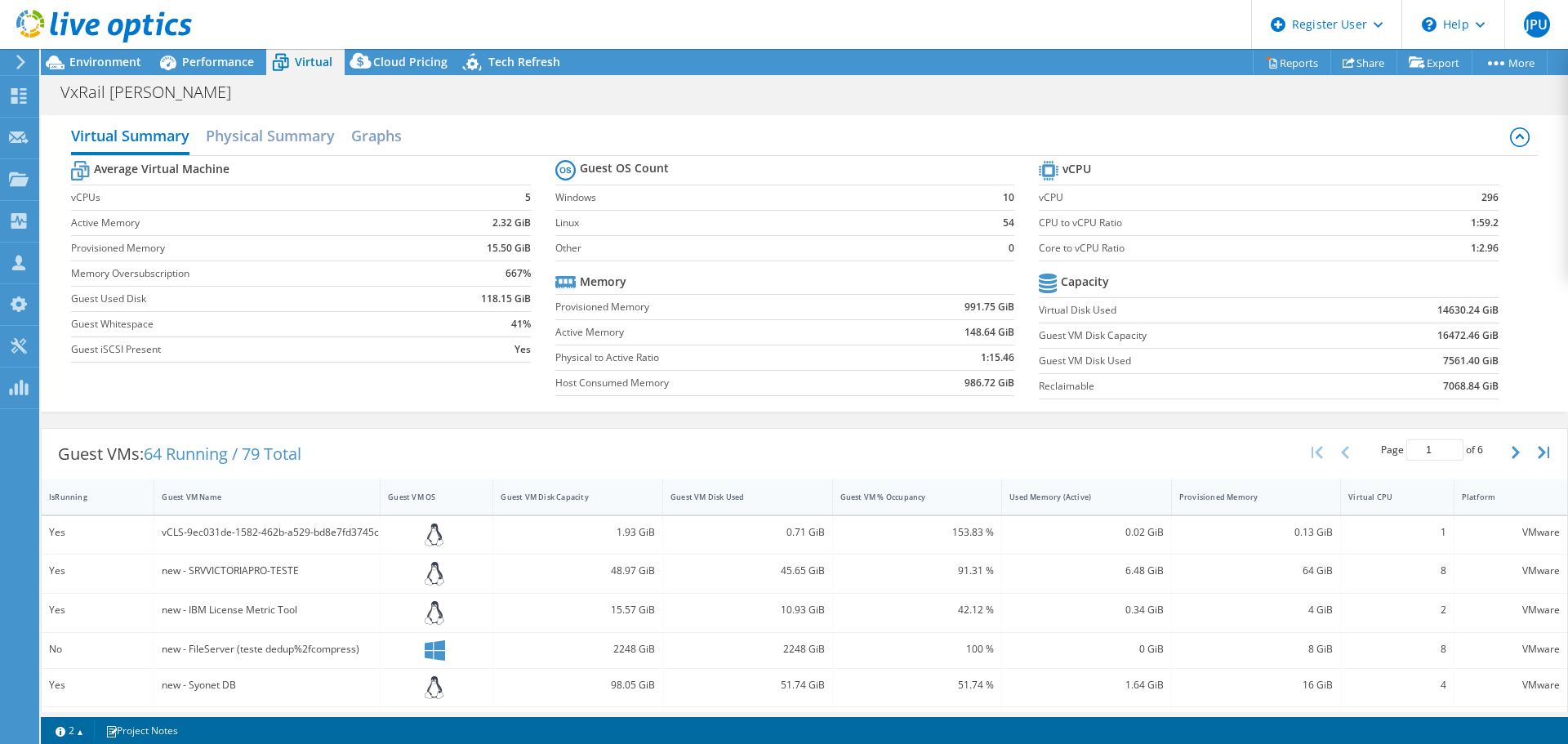
click at [1438, 337] on b "16472.46 GiB" at bounding box center [1468, 335] width 61 height 17
click at [1451, 381] on b "7068.84 GiB" at bounding box center [1471, 386] width 56 height 17
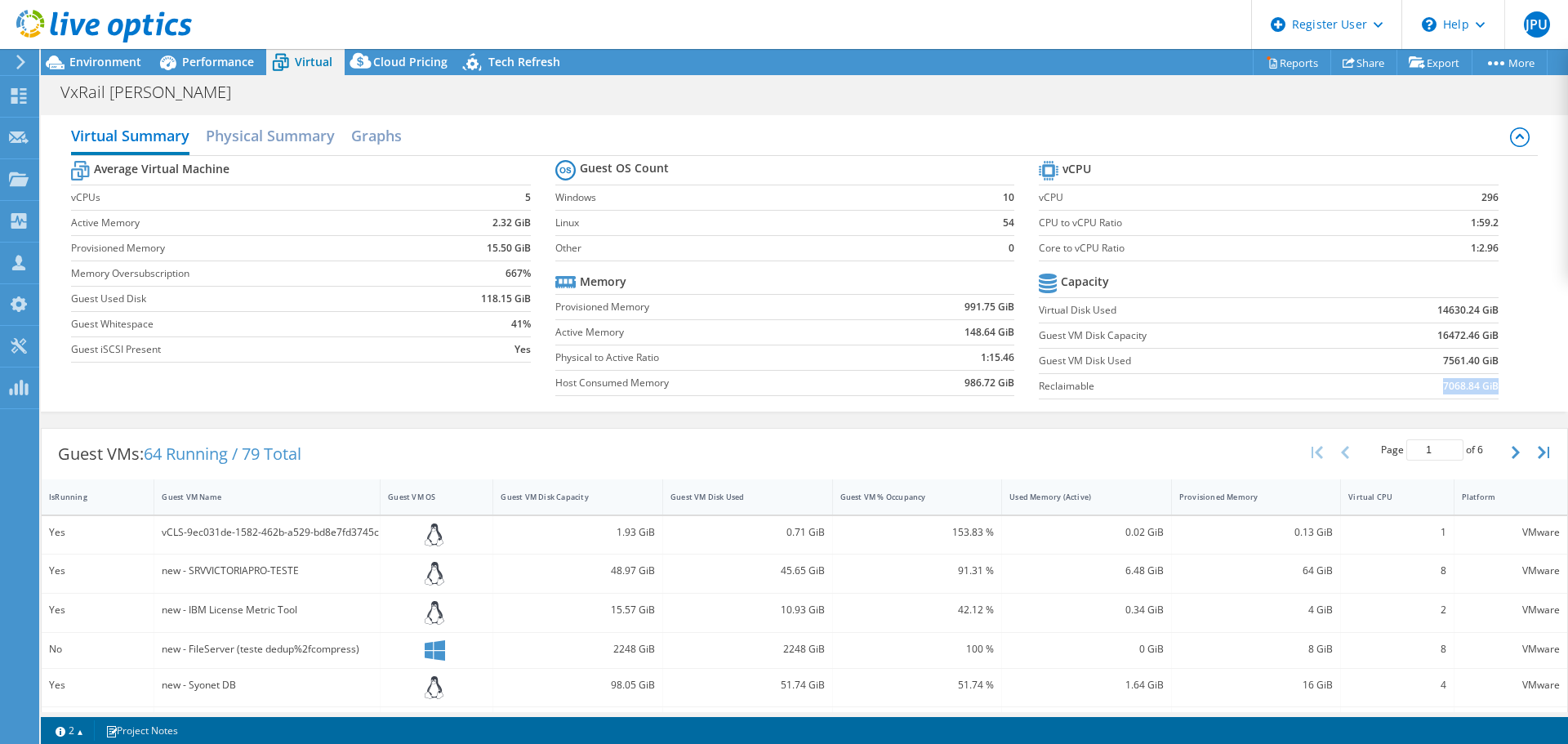
click at [1451, 381] on b "7068.84 GiB" at bounding box center [1471, 386] width 56 height 17
click at [1438, 313] on b "14630.24 GiB" at bounding box center [1468, 310] width 61 height 17
click at [198, 60] on span "Performance" at bounding box center [218, 62] width 72 height 16
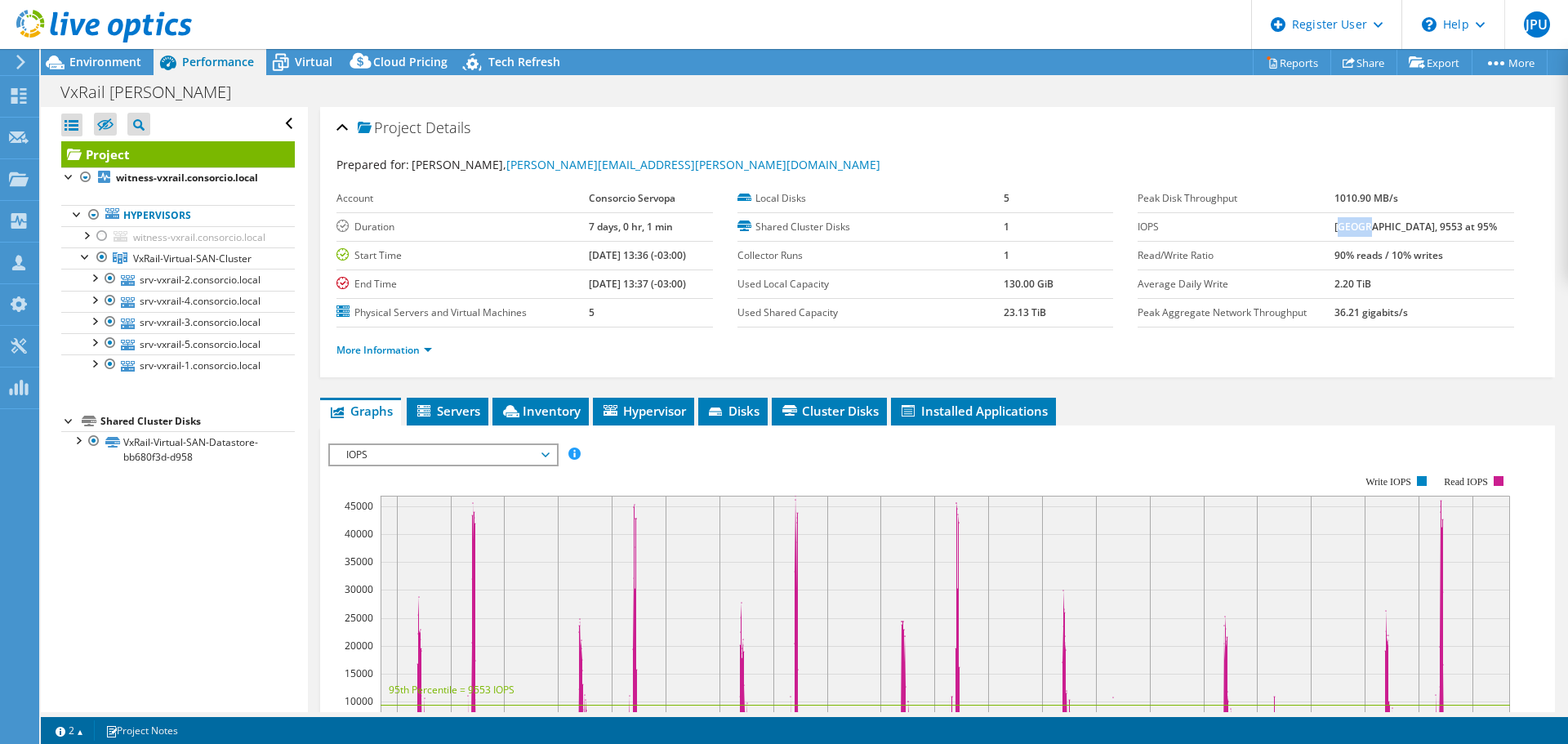
drag, startPoint x: 1353, startPoint y: 228, endPoint x: 1405, endPoint y: 232, distance: 52.2
click at [1381, 228] on b "46842 at Peak, 9553 at 95%" at bounding box center [1416, 226] width 163 height 14
drag, startPoint x: 402, startPoint y: 344, endPoint x: 465, endPoint y: 411, distance: 92.0
click at [402, 344] on link "More Information" at bounding box center [384, 350] width 95 height 14
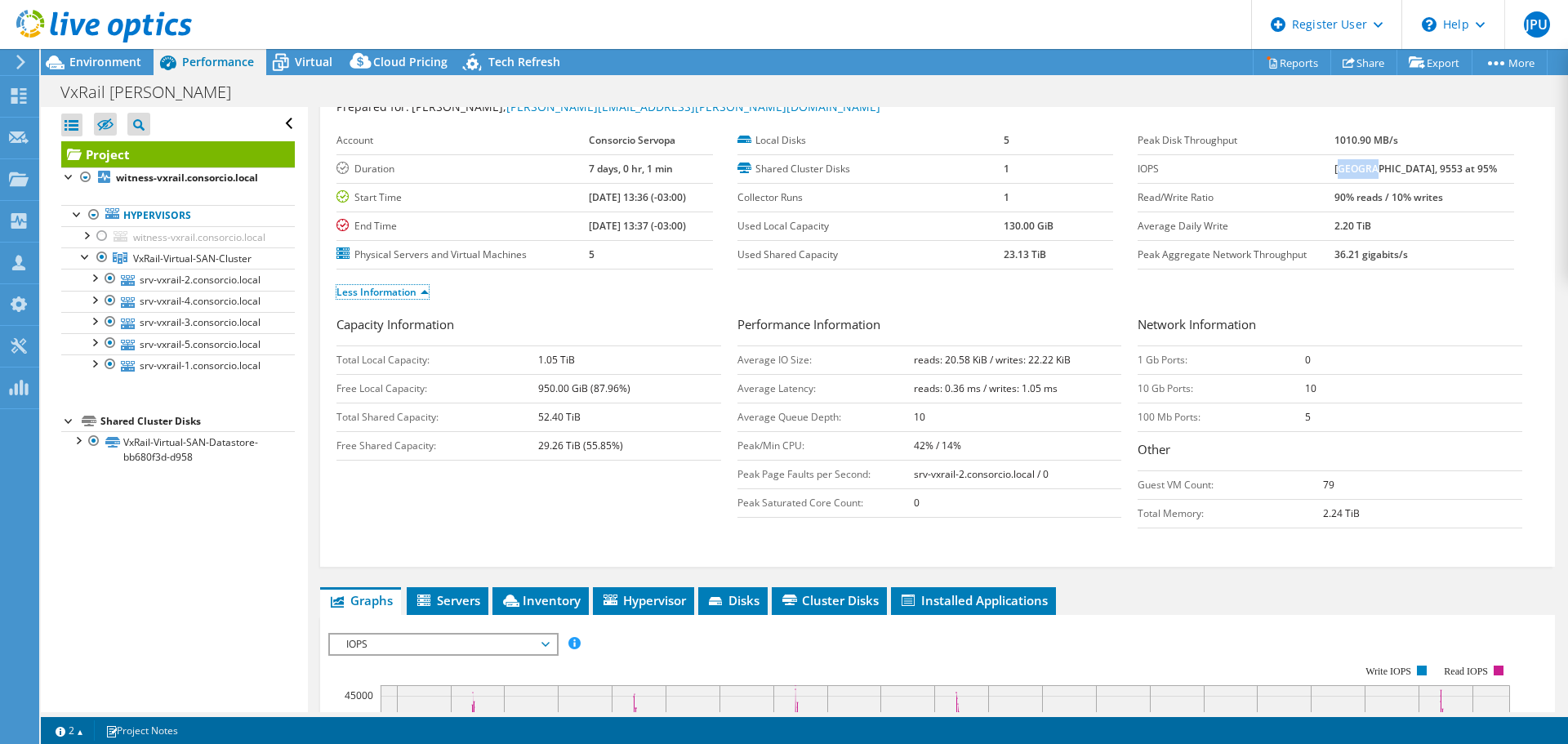
scroll to position [81, 0]
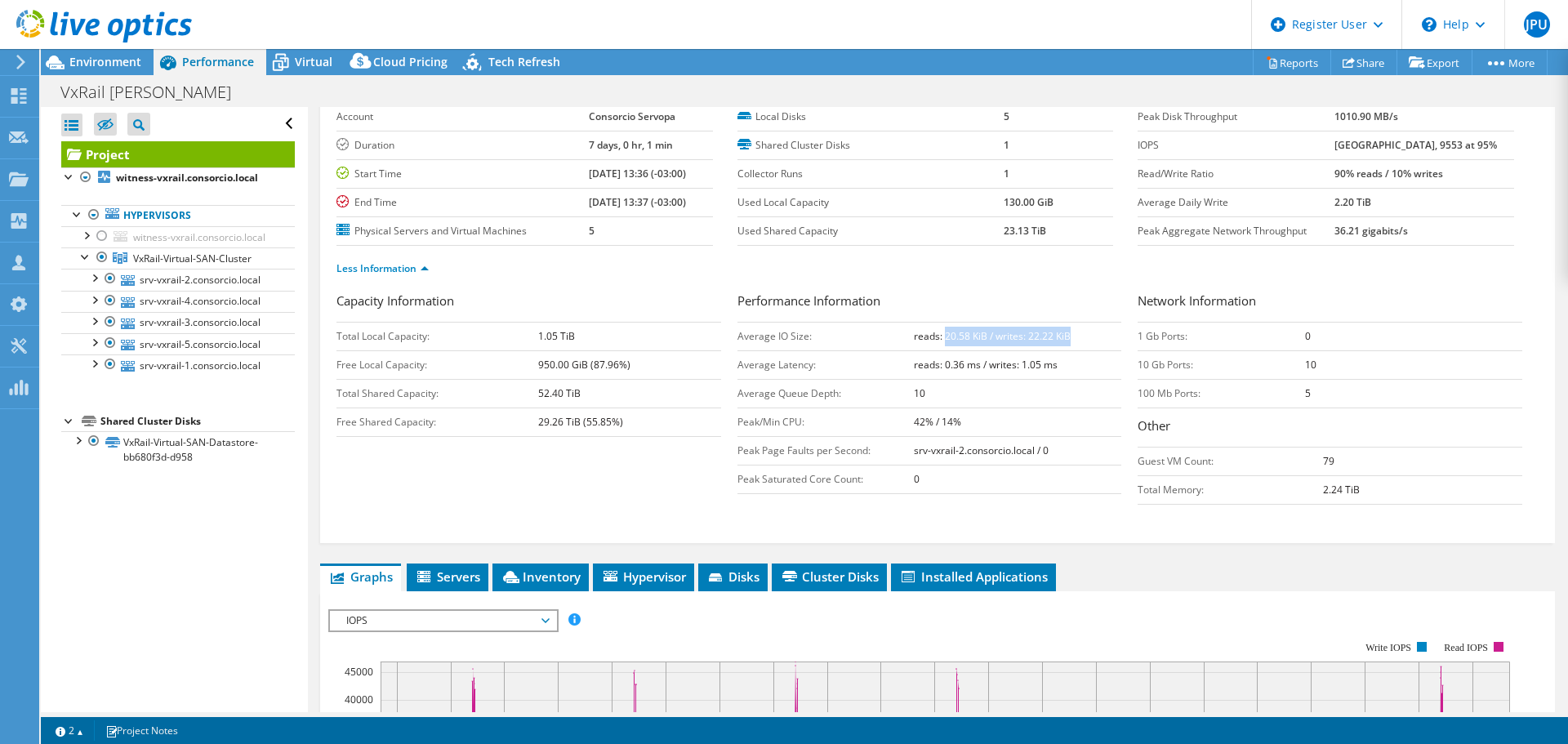
drag, startPoint x: 940, startPoint y: 335, endPoint x: 1069, endPoint y: 339, distance: 129.1
click at [1069, 339] on td "reads: 20.58 KiB / writes: 22.22 KiB" at bounding box center [1018, 336] width 208 height 29
drag, startPoint x: 937, startPoint y: 365, endPoint x: 1049, endPoint y: 369, distance: 112.1
click at [1049, 369] on b "reads: 0.36 ms / writes: 1.05 ms" at bounding box center [986, 365] width 143 height 14
click at [947, 339] on b "reads: 20.58 KiB / writes: 22.22 KiB" at bounding box center [992, 336] width 157 height 14
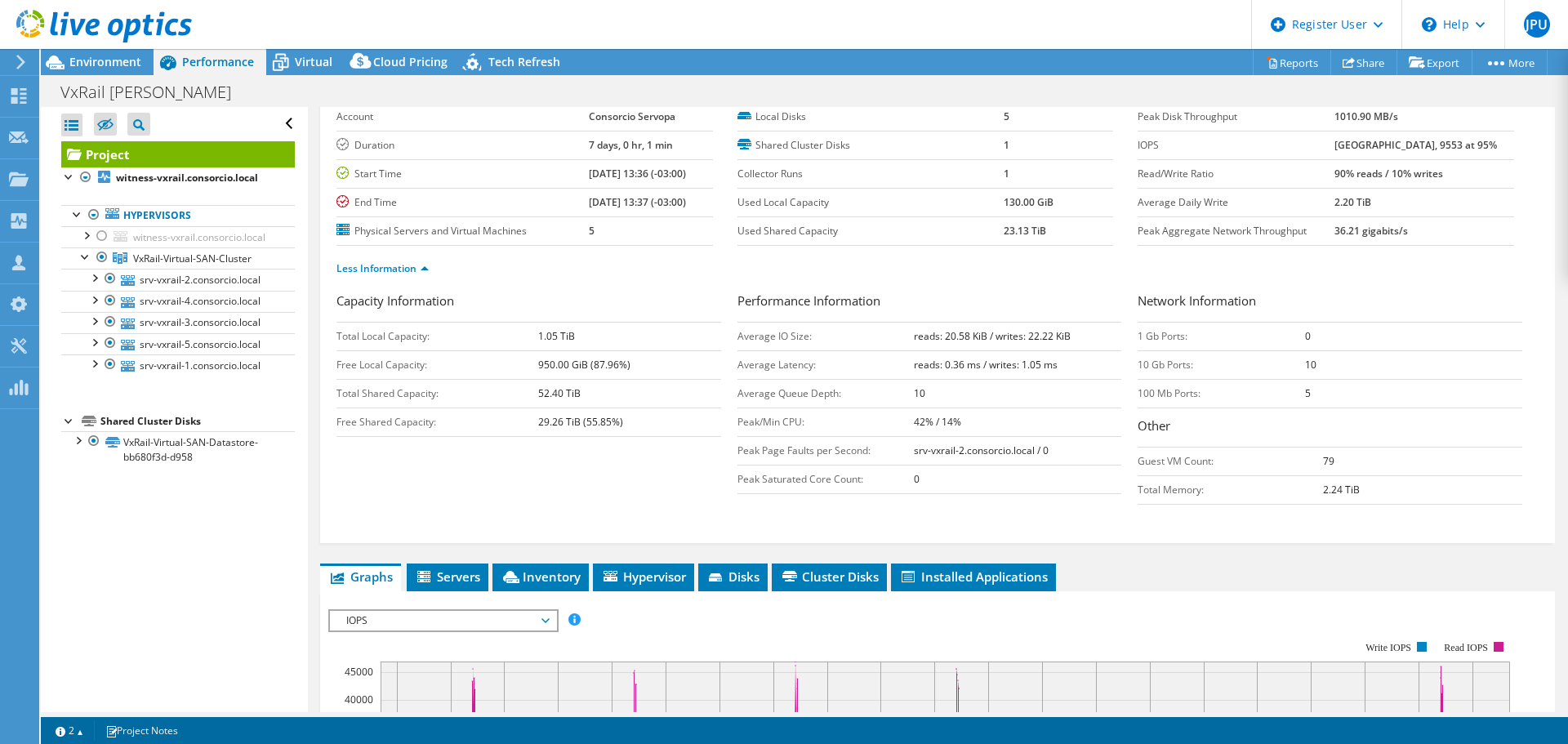
click at [1032, 337] on b "reads: 20.58 KiB / writes: 22.22 KiB" at bounding box center [992, 336] width 157 height 14
click at [947, 337] on b "reads: 20.58 KiB / writes: 22.22 KiB" at bounding box center [992, 336] width 157 height 14
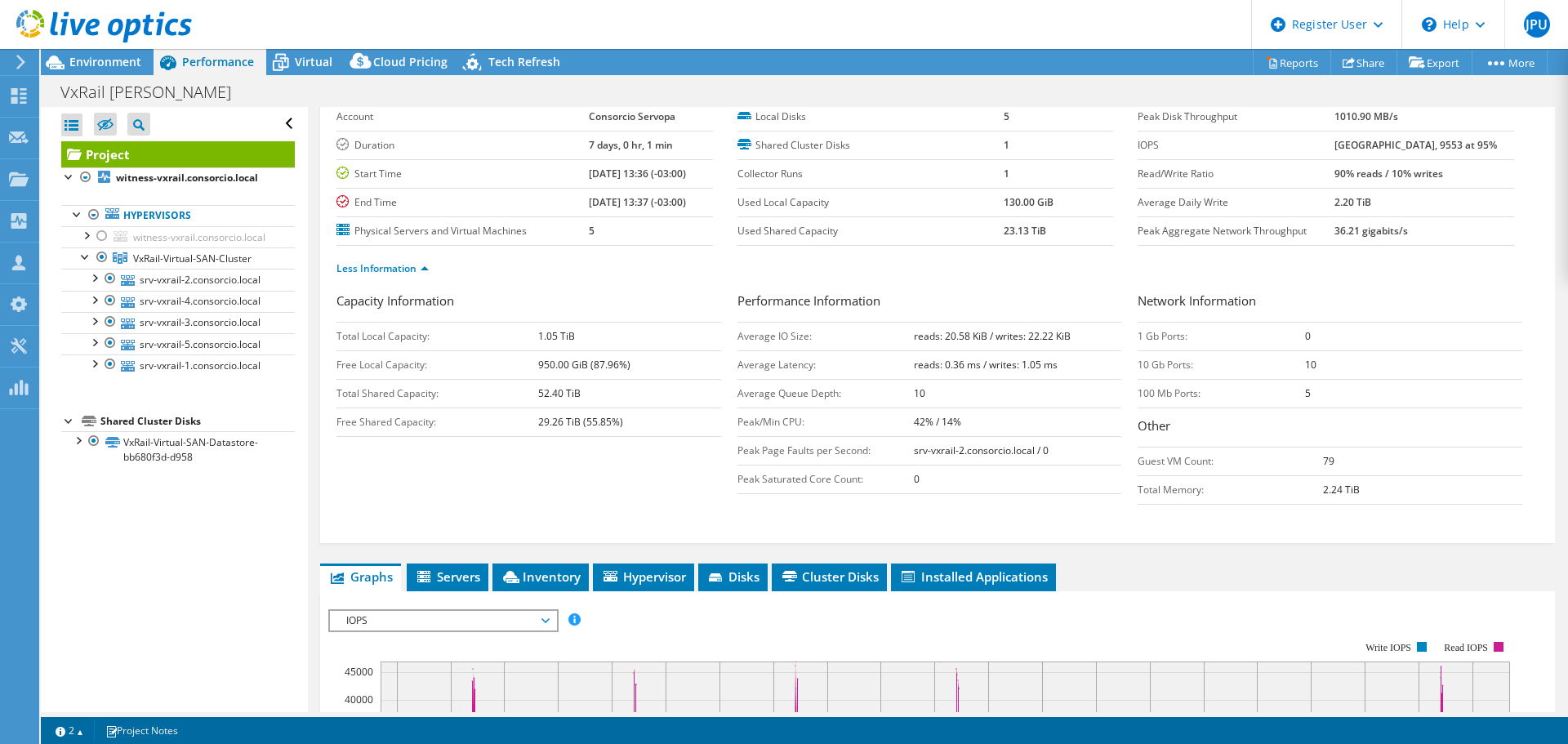
click at [1023, 369] on b "reads: 0.36 ms / writes: 1.05 ms" at bounding box center [986, 365] width 143 height 14
click at [914, 337] on b "reads: 20.58 KiB / writes: 22.22 KiB" at bounding box center [992, 336] width 157 height 14
drag, startPoint x: 908, startPoint y: 335, endPoint x: 1048, endPoint y: 338, distance: 140.0
click at [1048, 338] on b "reads: 20.58 KiB / writes: 22.22 KiB" at bounding box center [992, 336] width 157 height 14
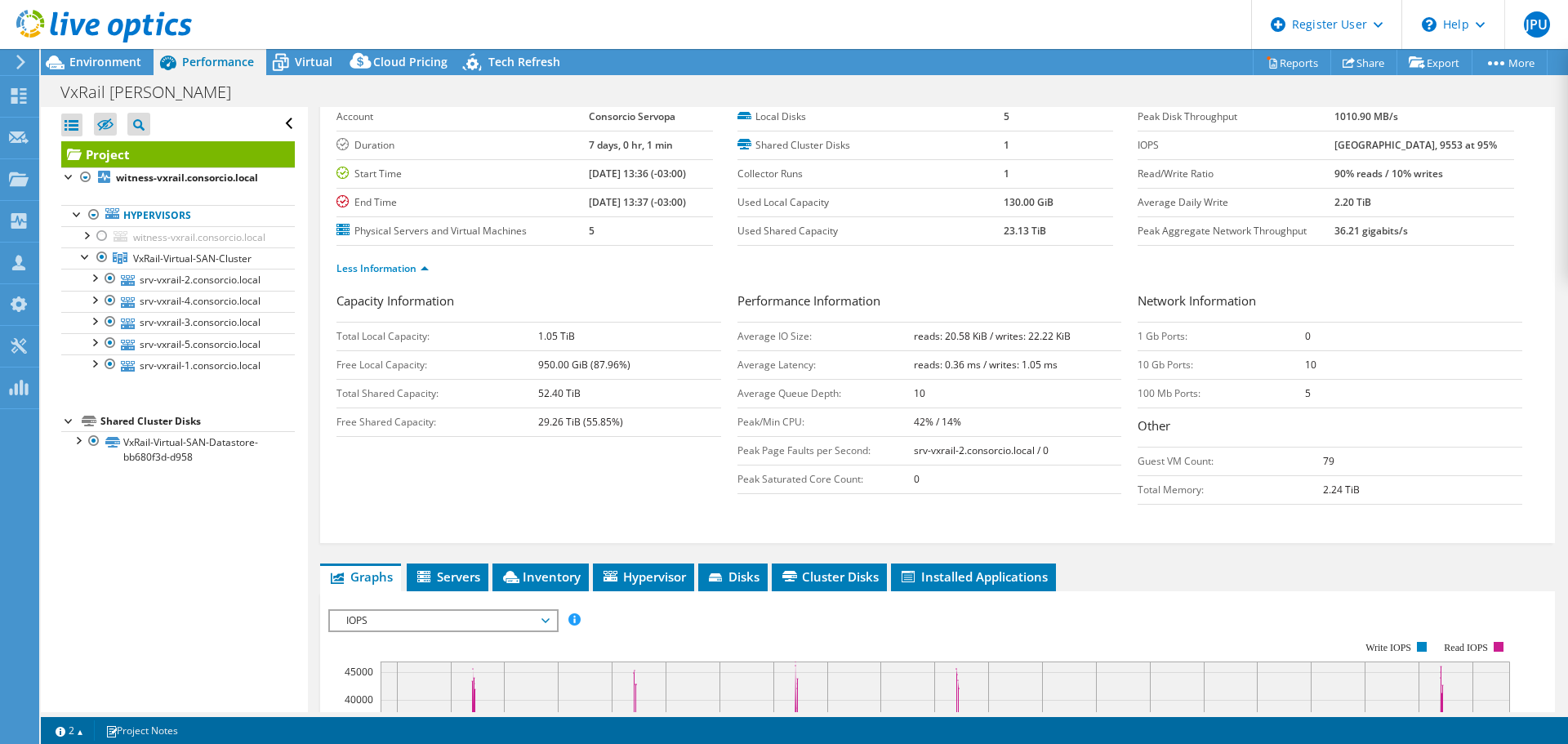
click at [1353, 143] on b "46842 at Peak, 9553 at 95%" at bounding box center [1416, 145] width 163 height 14
click at [1427, 144] on b "46842 at Peak, 9553 at 95%" at bounding box center [1416, 145] width 163 height 14
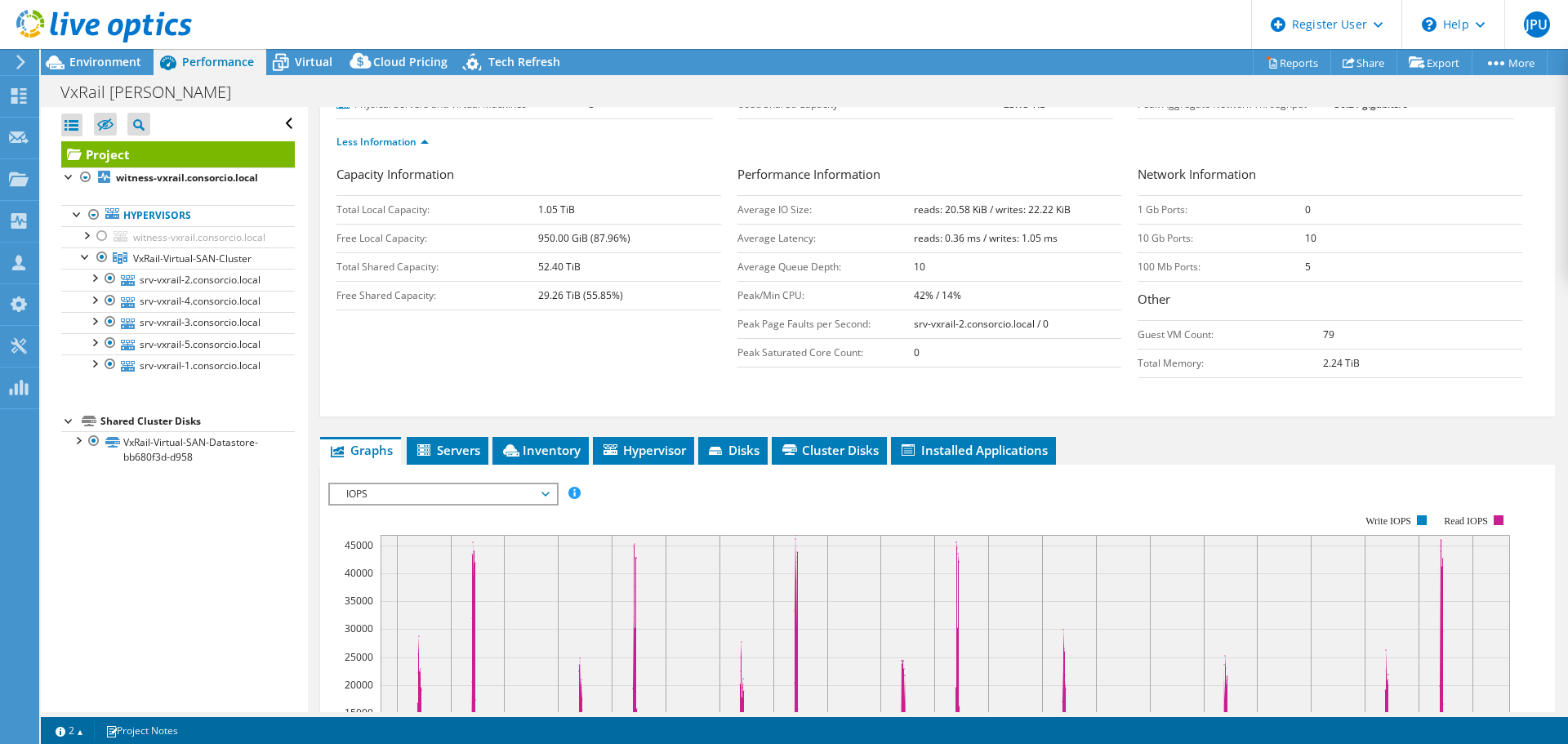
scroll to position [490, 0]
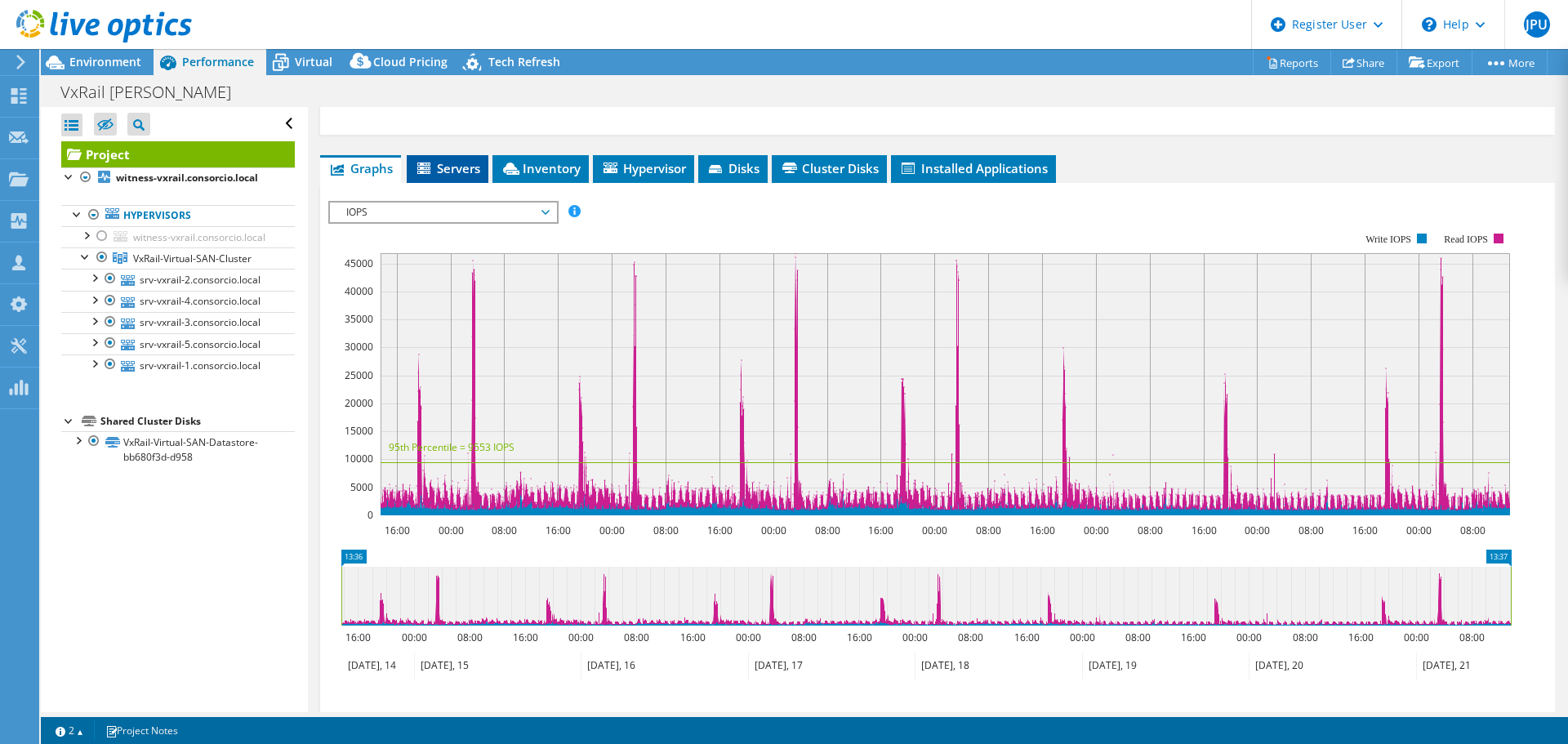
click at [449, 165] on span "Servers" at bounding box center [447, 168] width 66 height 17
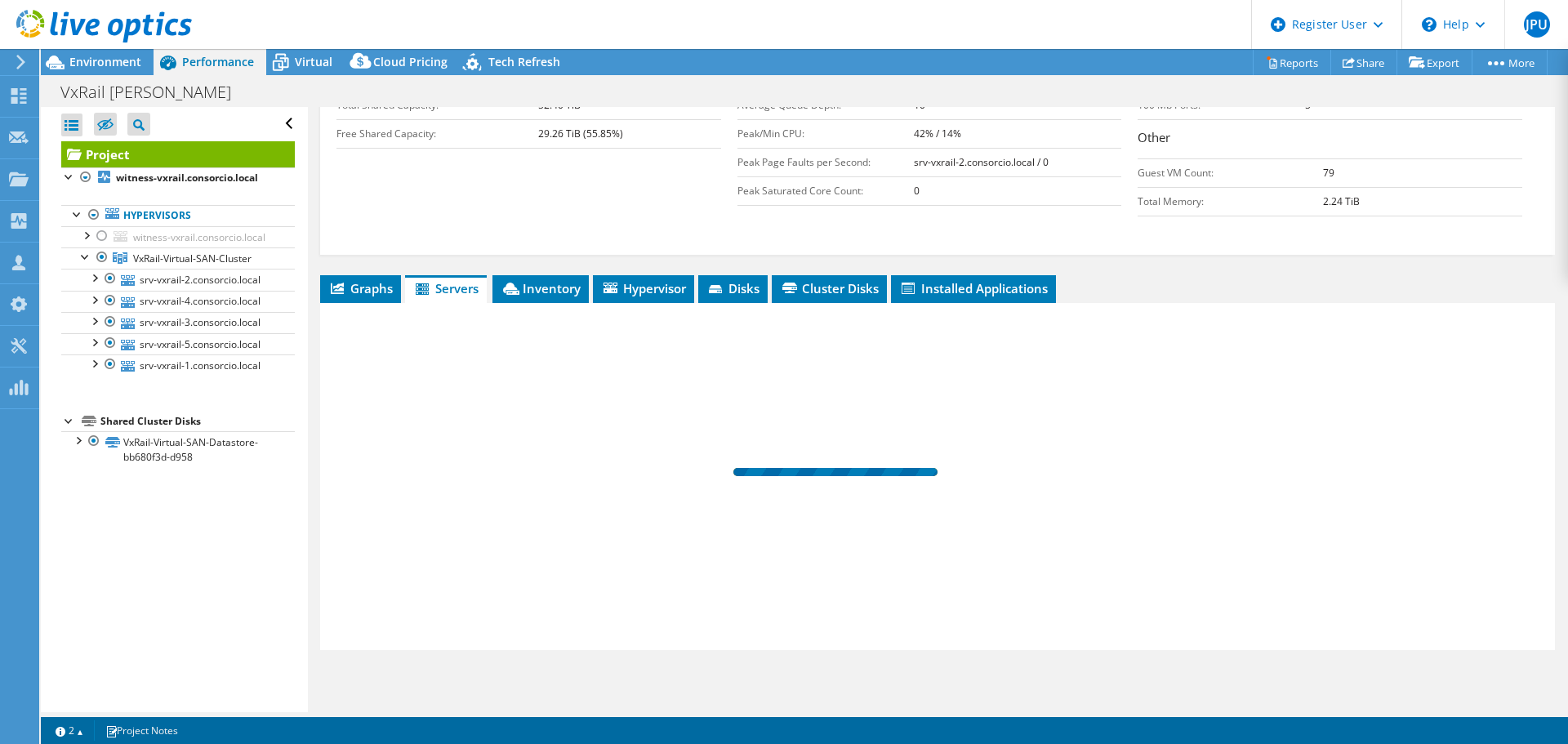
scroll to position [370, 0]
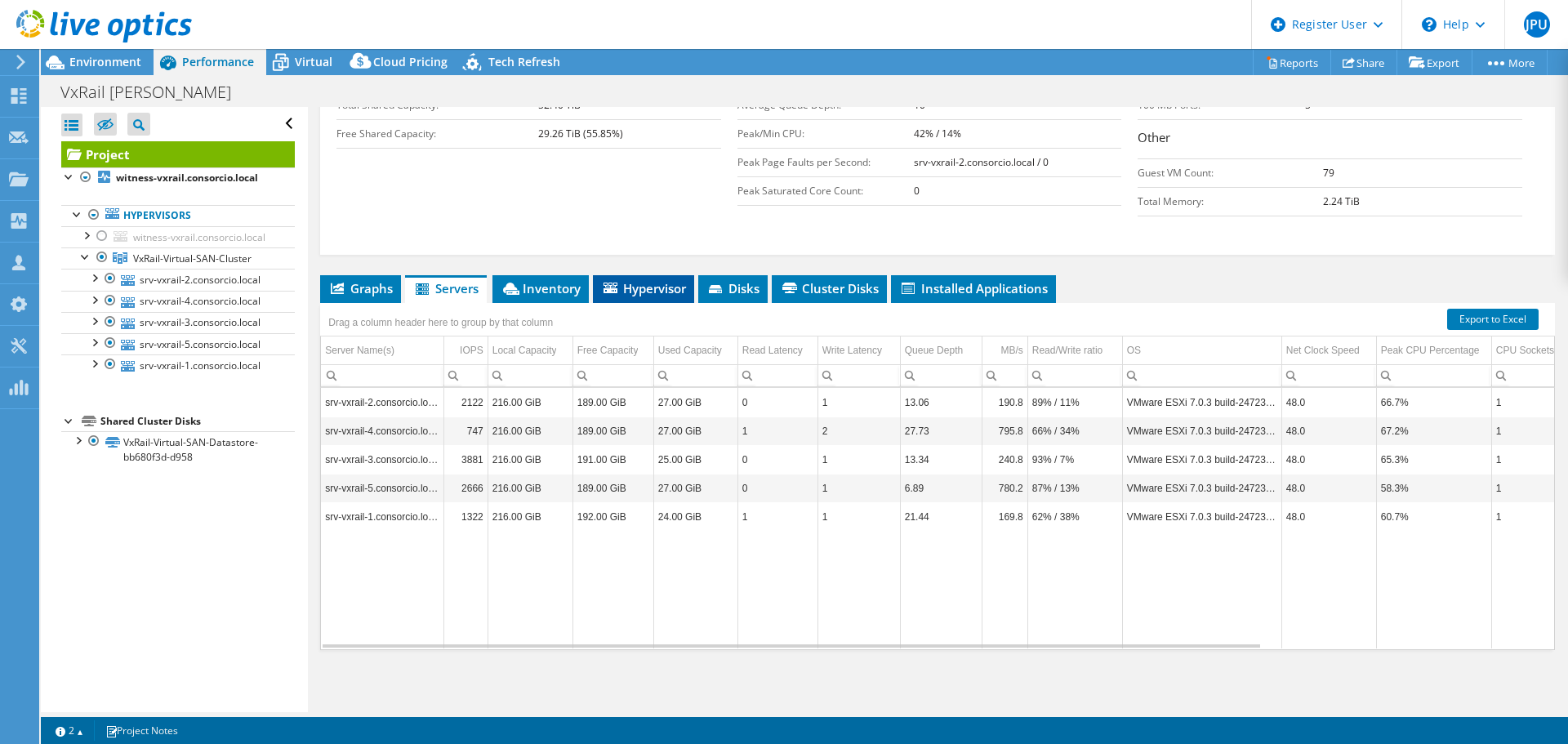
click at [673, 280] on span "Hypervisor" at bounding box center [643, 288] width 85 height 17
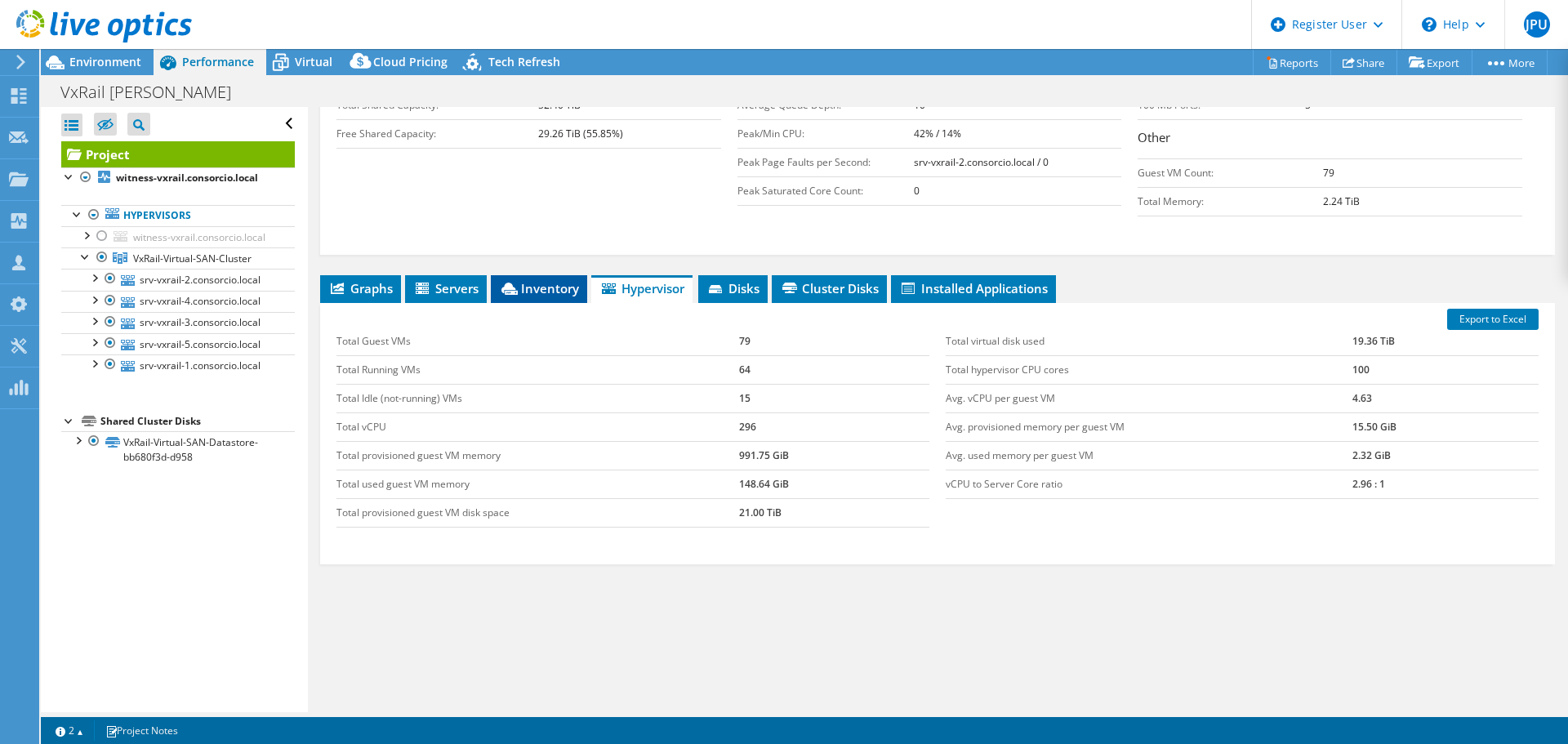
click at [531, 292] on span "Inventory" at bounding box center [540, 288] width 80 height 17
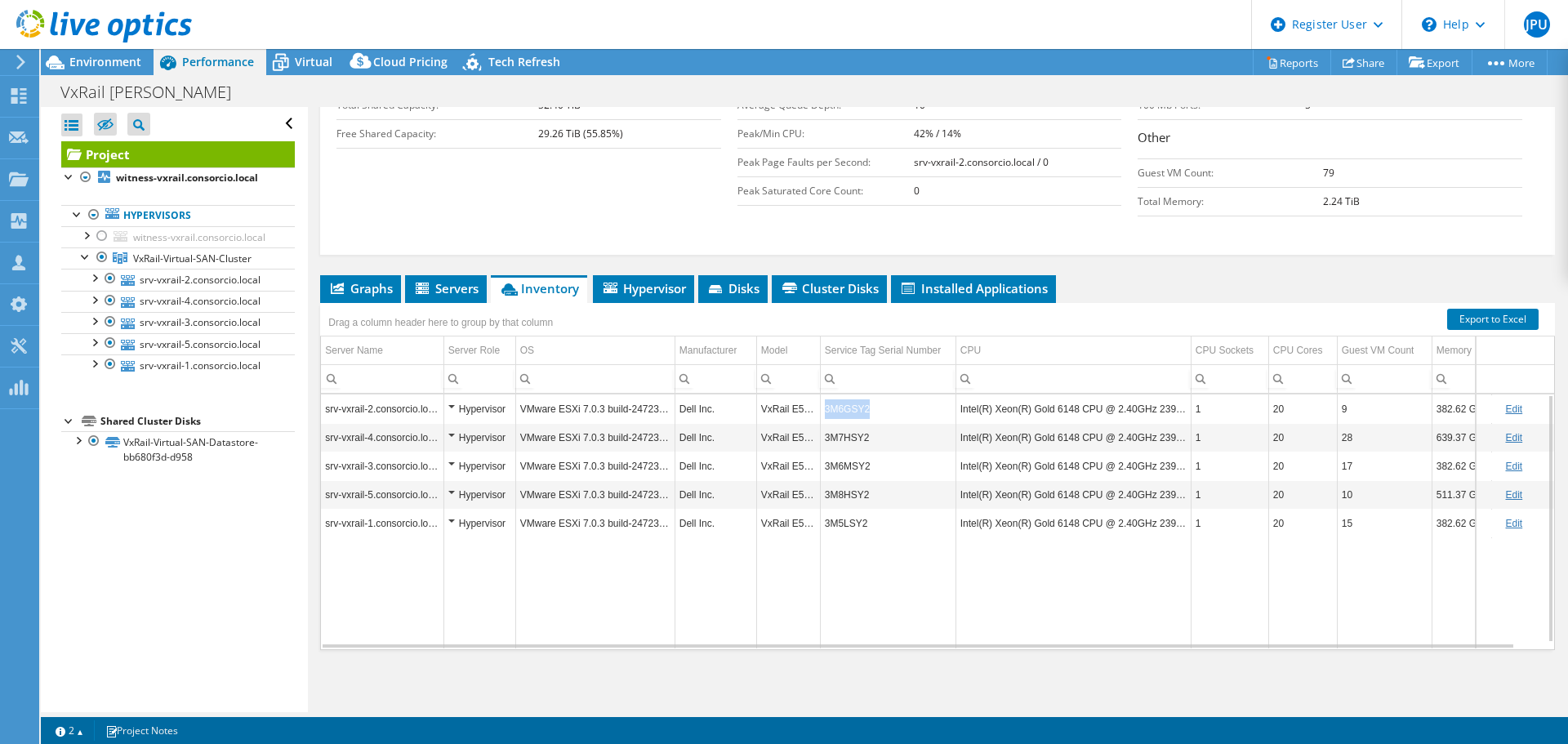
copy td "3M6GSY2"
drag, startPoint x: 884, startPoint y: 411, endPoint x: 826, endPoint y: 410, distance: 58.0
click at [826, 410] on td "3M6GSY2" at bounding box center [888, 408] width 136 height 29
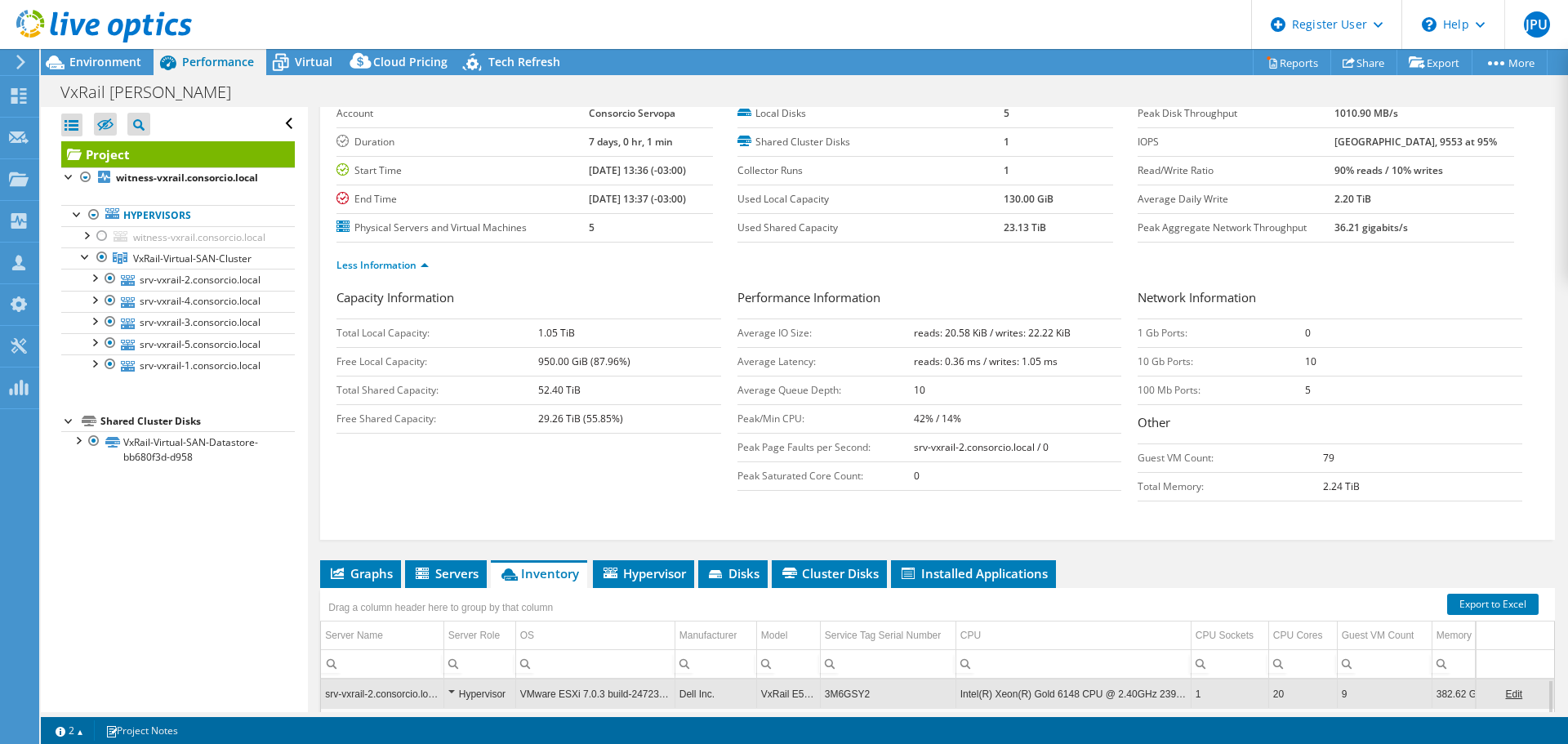
scroll to position [0, 0]
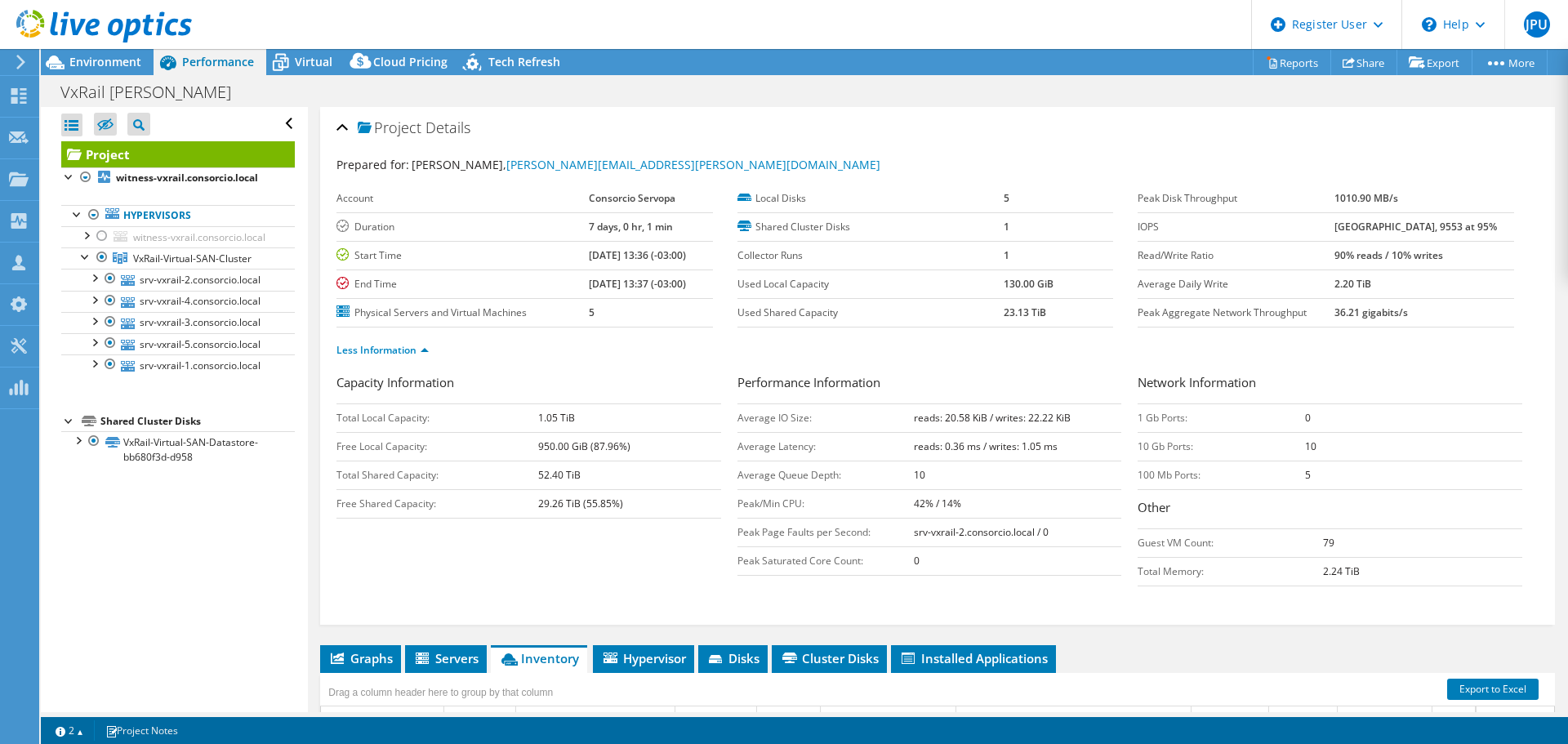
drag, startPoint x: 121, startPoint y: 57, endPoint x: 216, endPoint y: 89, distance: 100.2
click at [121, 57] on span "Environment" at bounding box center [105, 62] width 72 height 16
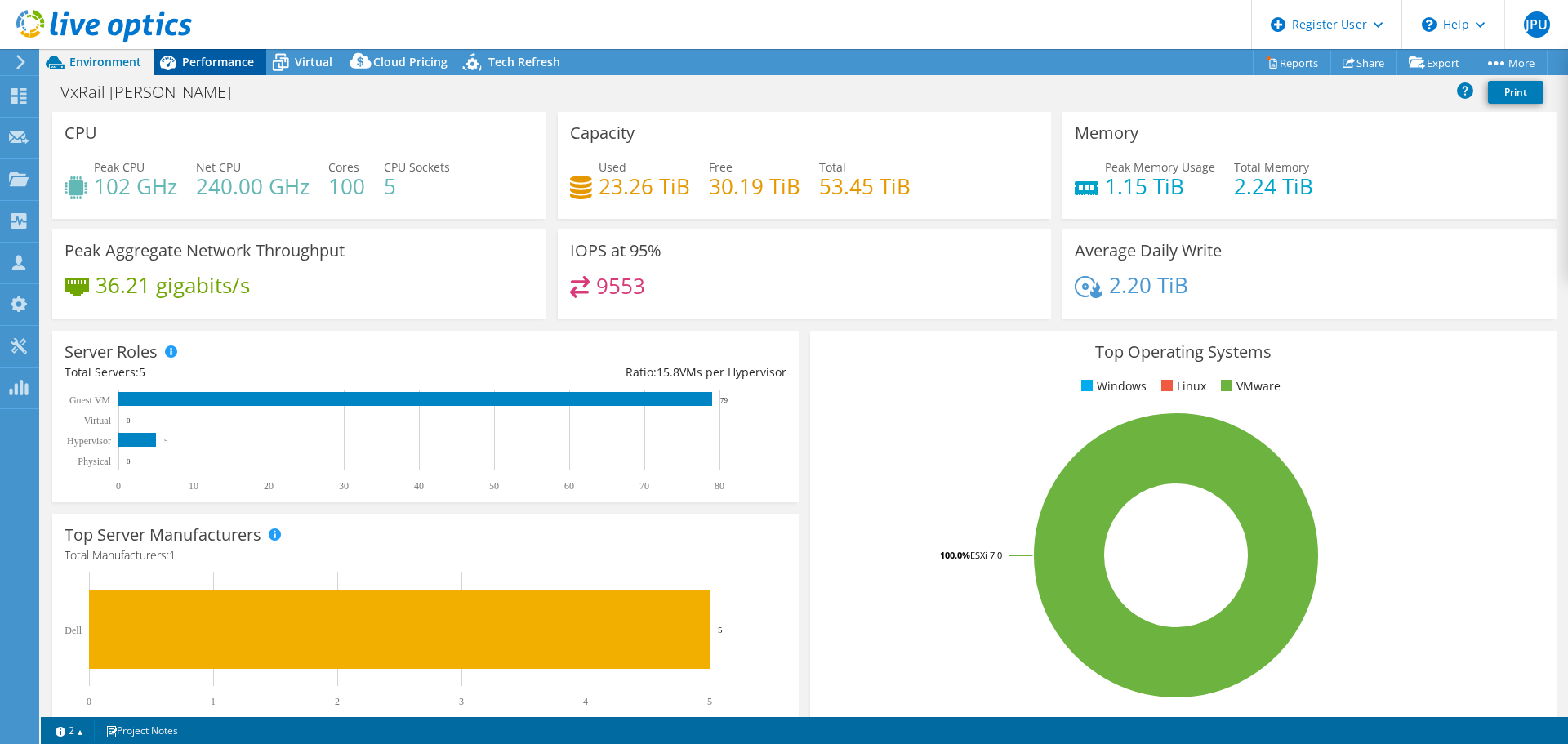
click at [213, 59] on span "Performance" at bounding box center [218, 62] width 72 height 16
